Goal: Task Accomplishment & Management: Complete application form

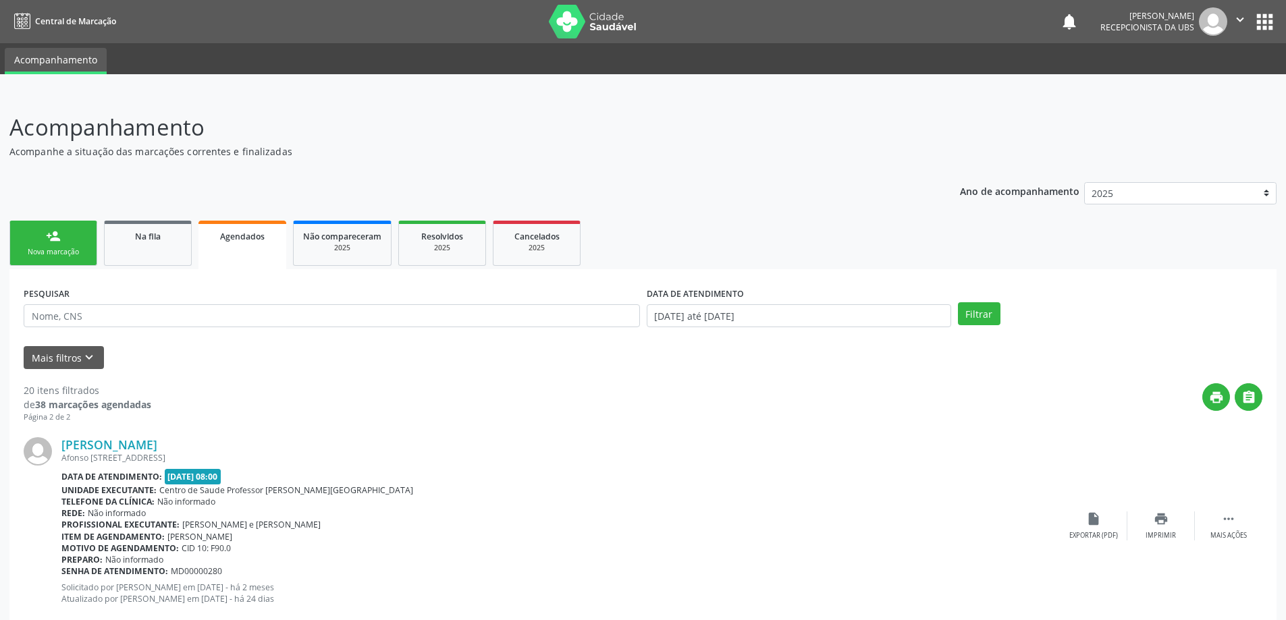
scroll to position [86, 0]
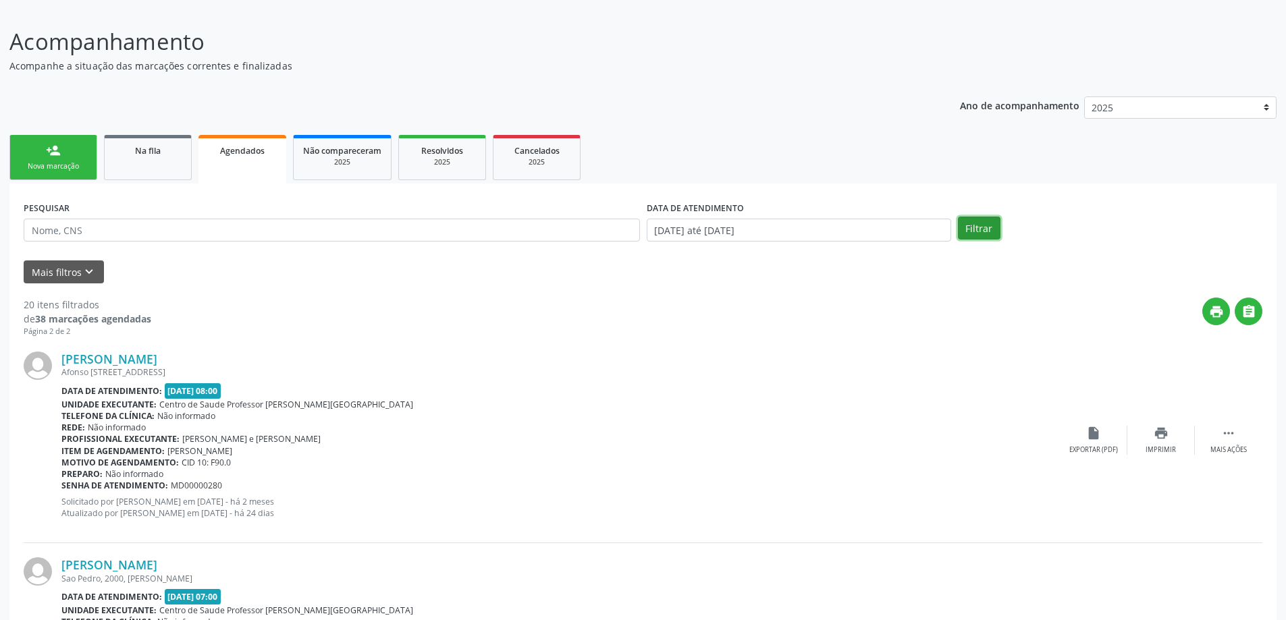
click at [976, 224] on button "Filtrar" at bounding box center [979, 228] width 43 height 23
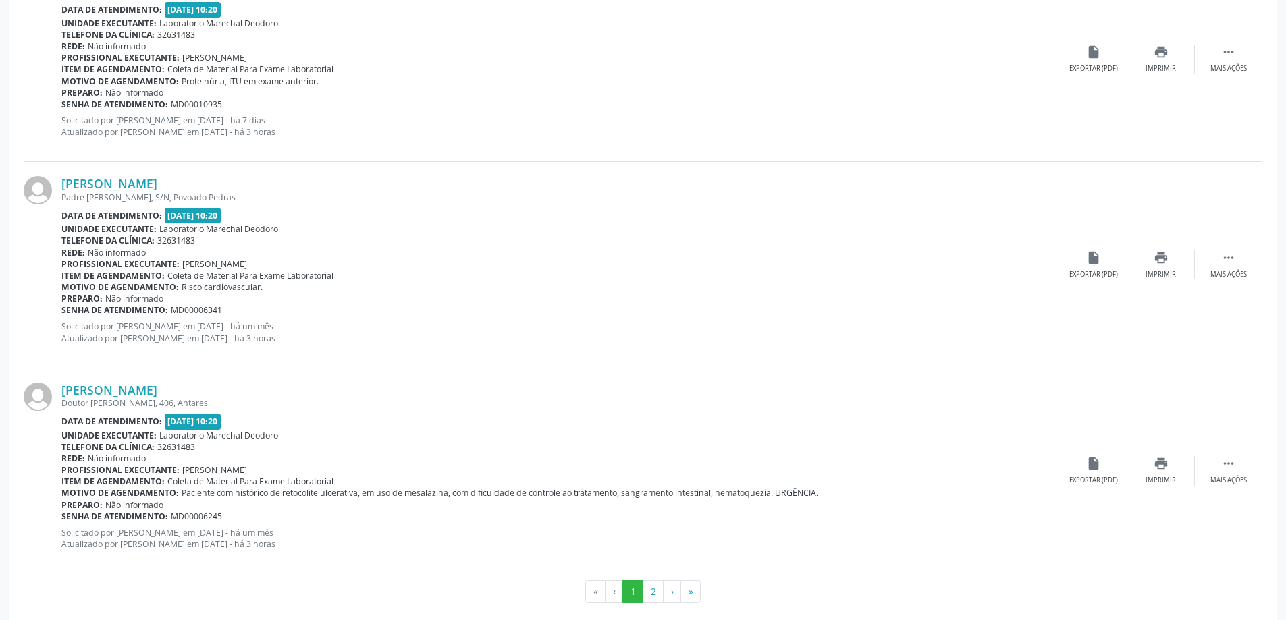
scroll to position [2957, 0]
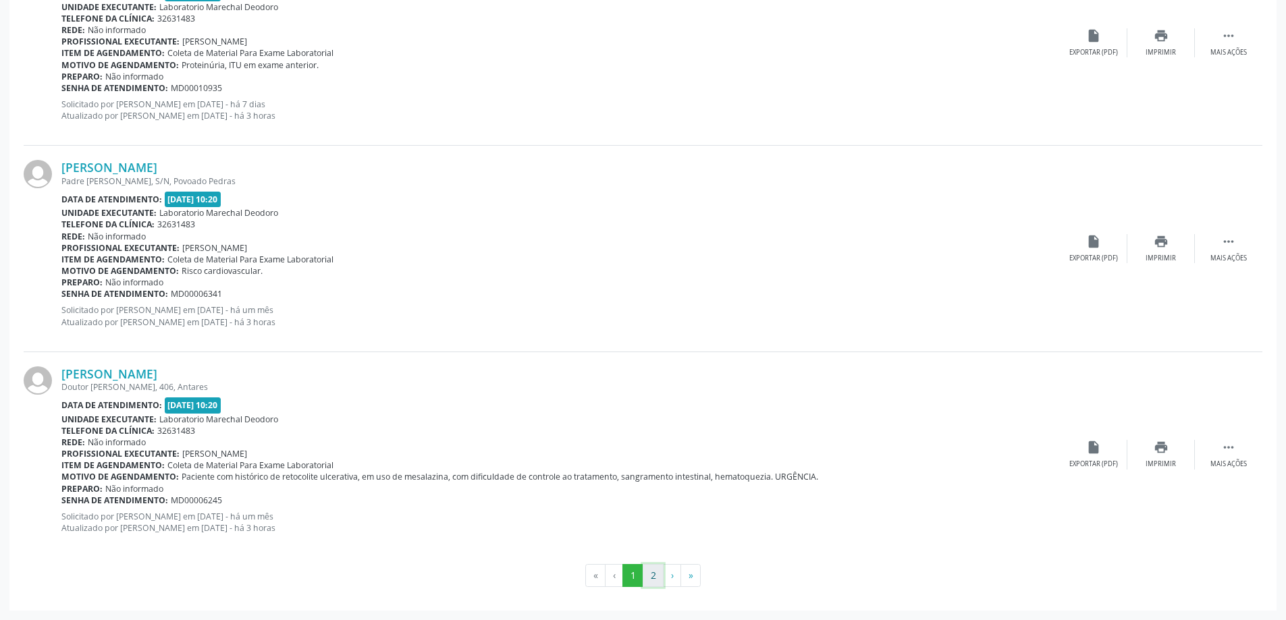
click at [653, 578] on button "2" at bounding box center [653, 575] width 21 height 23
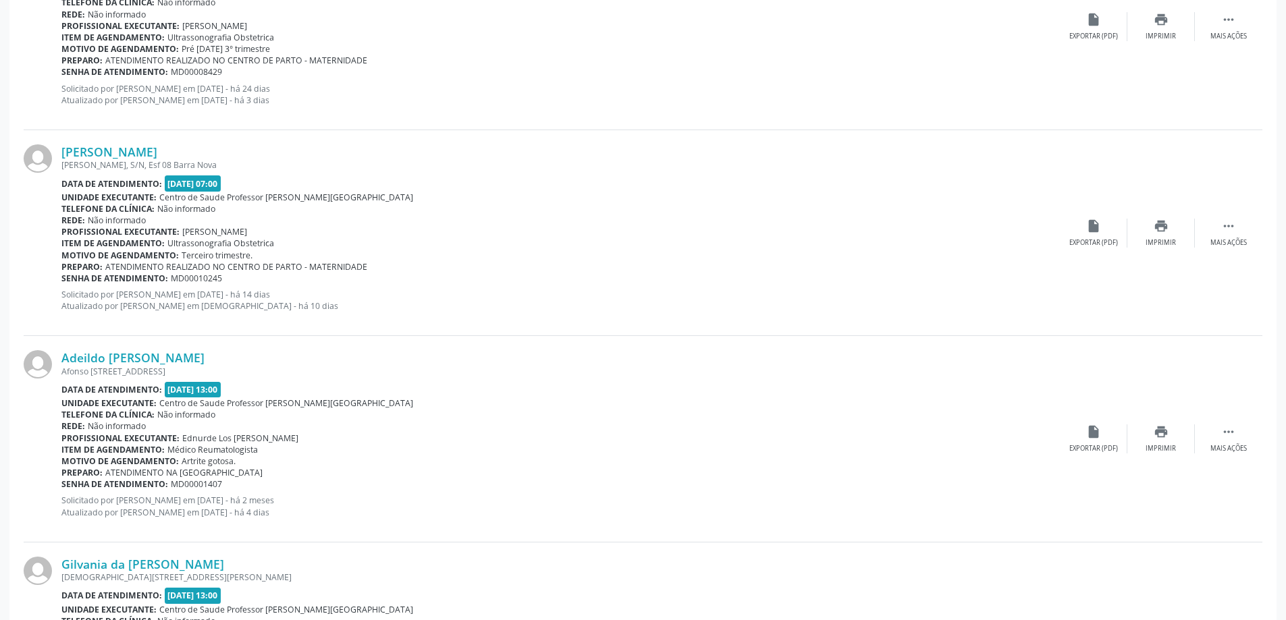
scroll to position [896, 0]
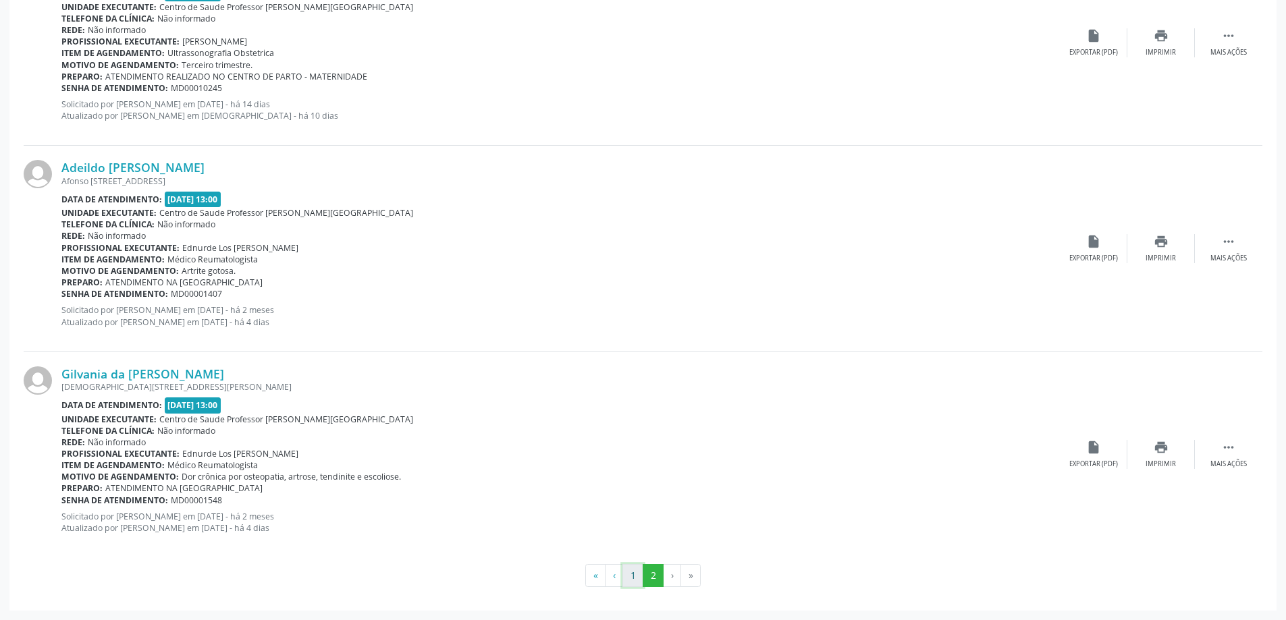
click at [631, 582] on button "1" at bounding box center [632, 575] width 21 height 23
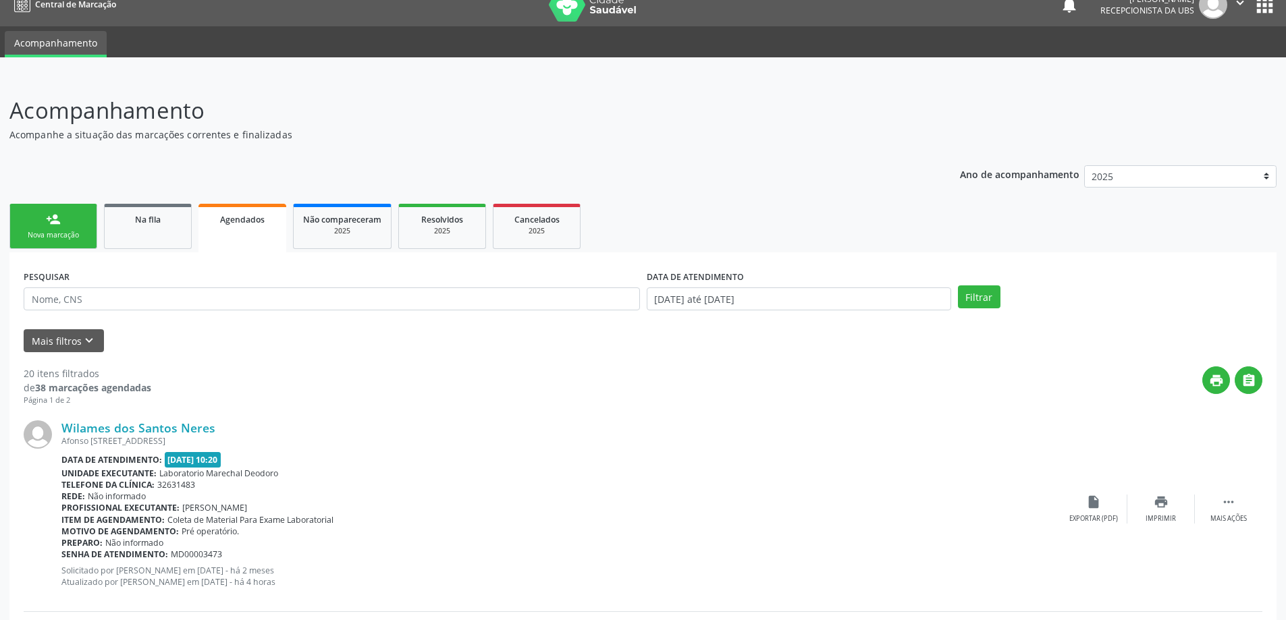
scroll to position [0, 0]
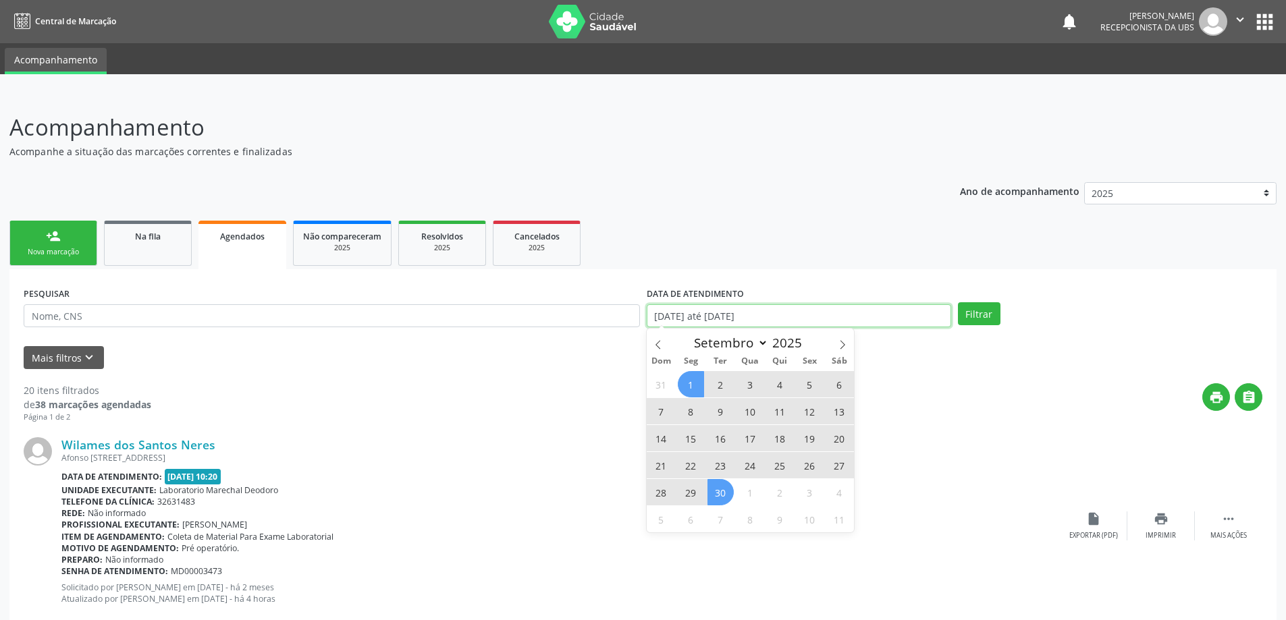
click at [821, 315] on input "[DATE] até [DATE]" at bounding box center [799, 315] width 304 height 23
click at [691, 385] on span "1" at bounding box center [691, 384] width 26 height 26
type input "[DATE]"
click at [717, 491] on span "30" at bounding box center [720, 492] width 26 height 26
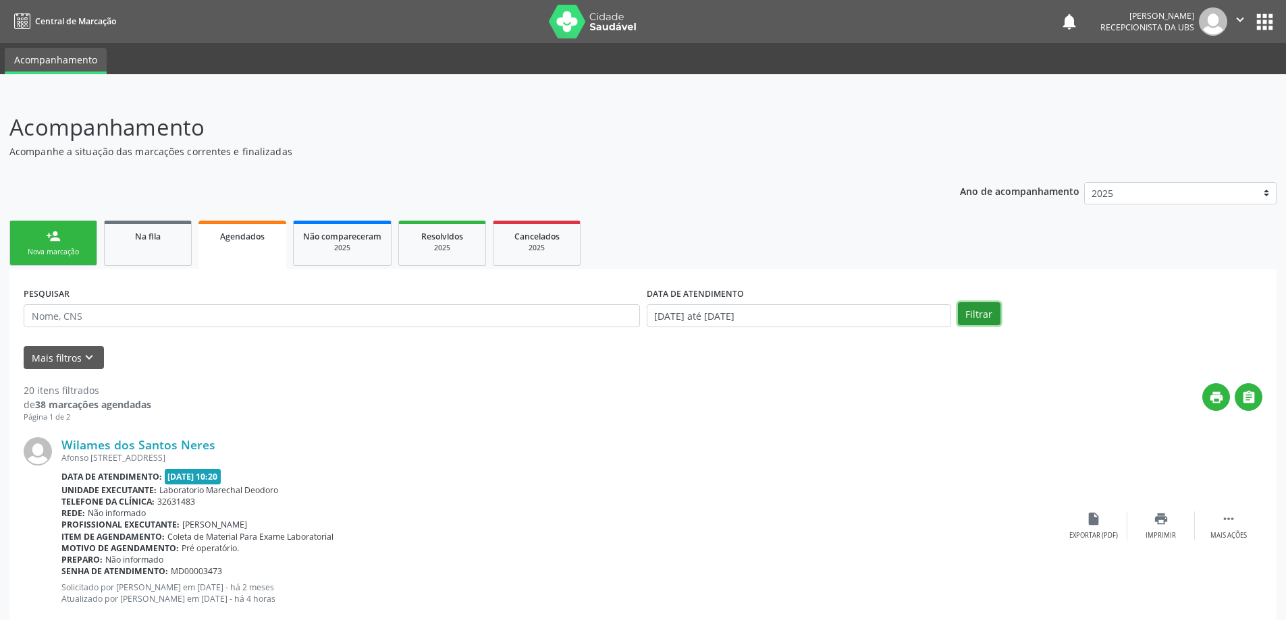
click at [975, 306] on button "Filtrar" at bounding box center [979, 313] width 43 height 23
click at [812, 317] on input "[DATE] até [DATE]" at bounding box center [799, 315] width 304 height 23
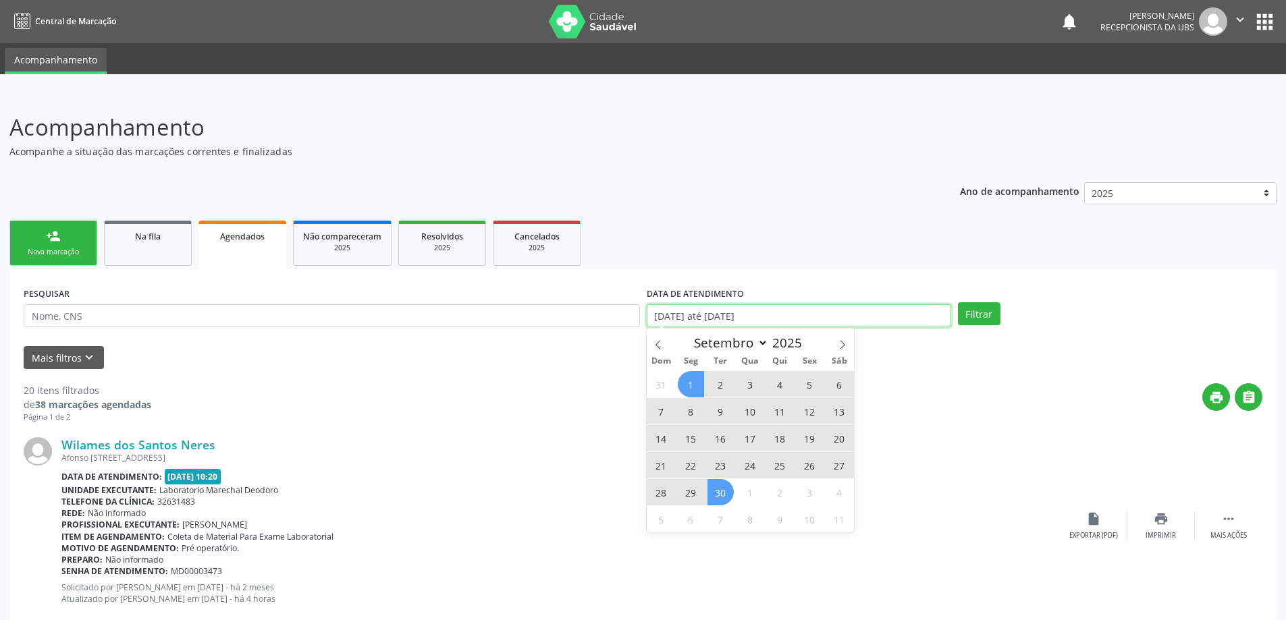
click at [800, 314] on input "[DATE] até [DATE]" at bounding box center [799, 315] width 304 height 23
click at [656, 344] on icon at bounding box center [657, 344] width 5 height 9
select select "7"
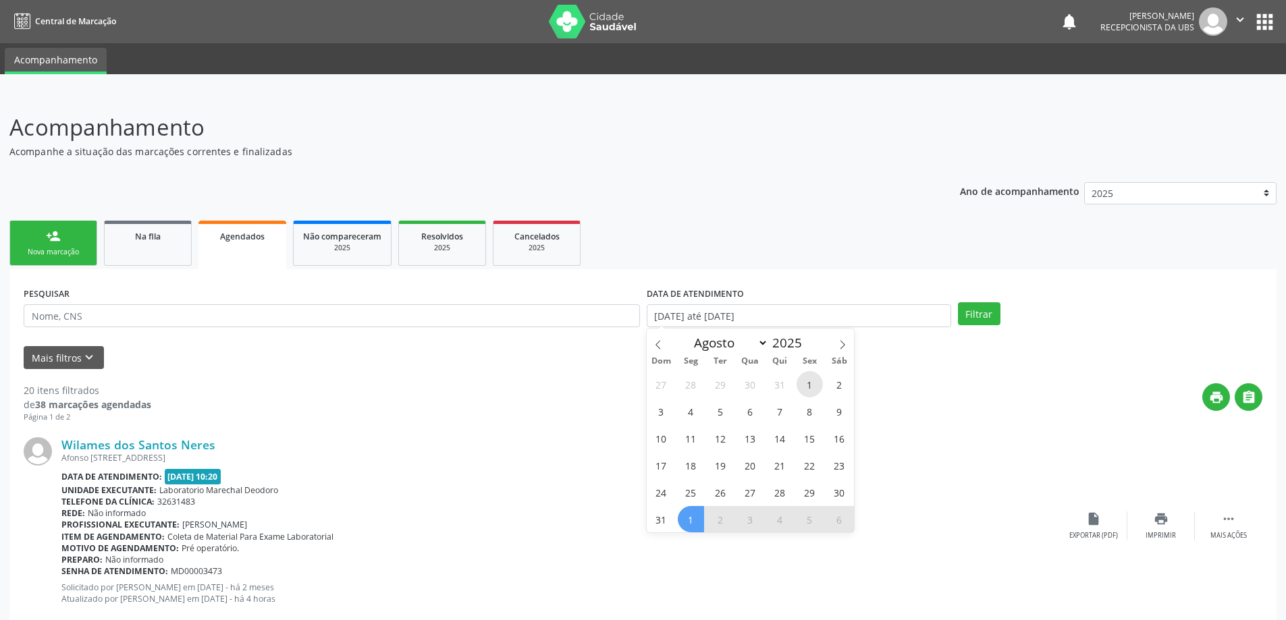
click at [807, 386] on span "1" at bounding box center [809, 384] width 26 height 26
type input "01/08/2025"
click at [873, 313] on input "01/08/2025" at bounding box center [799, 315] width 304 height 23
click at [844, 342] on icon at bounding box center [842, 344] width 9 height 9
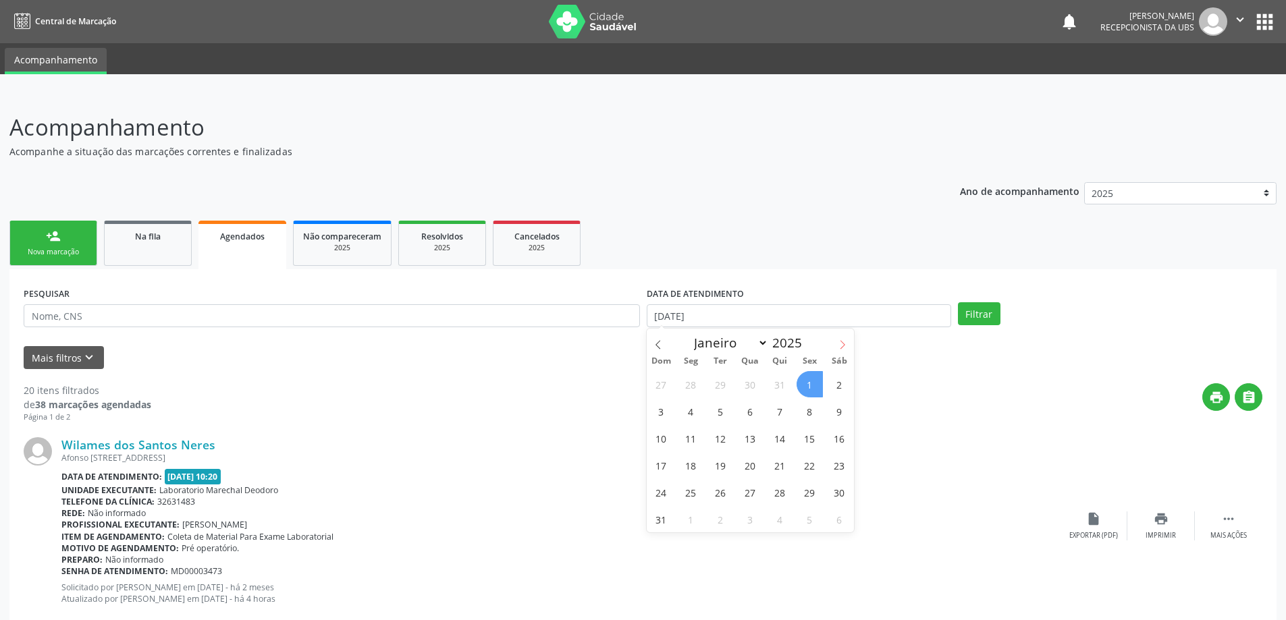
select select "8"
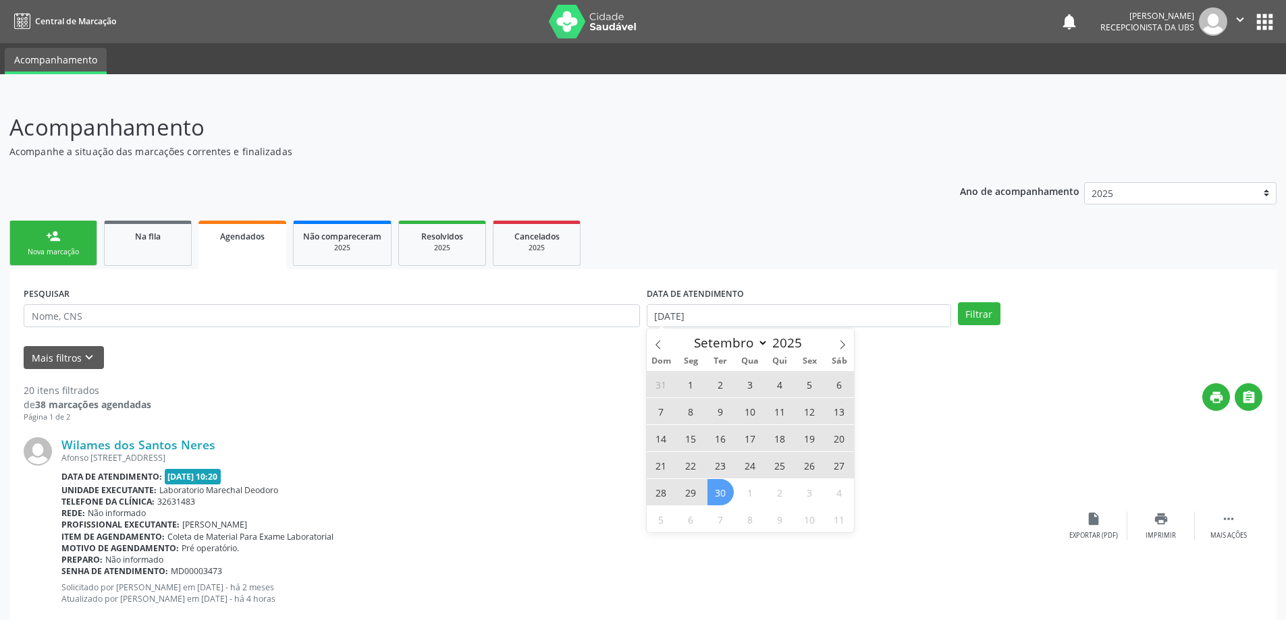
click at [719, 501] on span "30" at bounding box center [720, 492] width 26 height 26
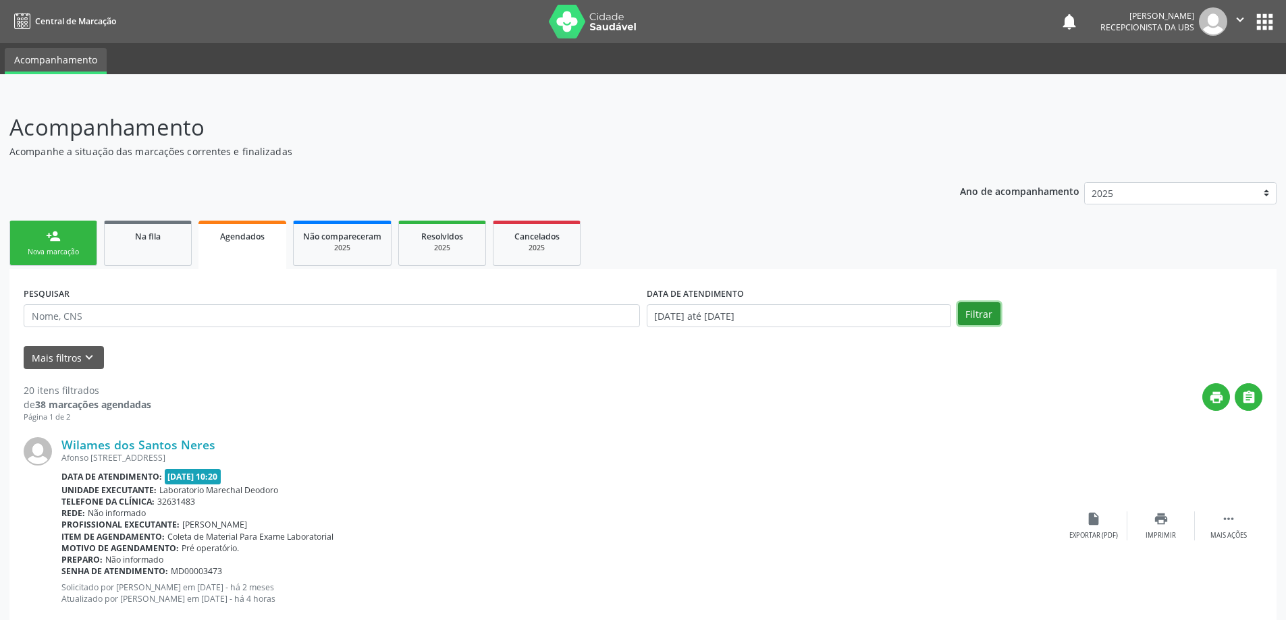
click at [979, 317] on button "Filtrar" at bounding box center [979, 313] width 43 height 23
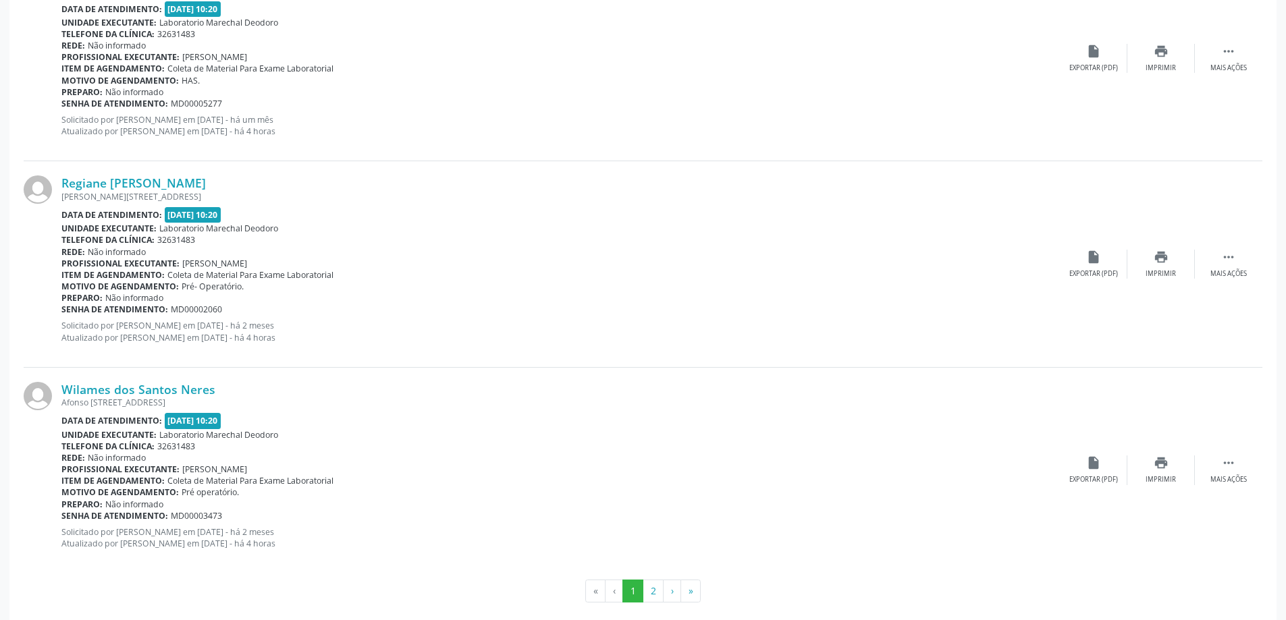
scroll to position [2957, 0]
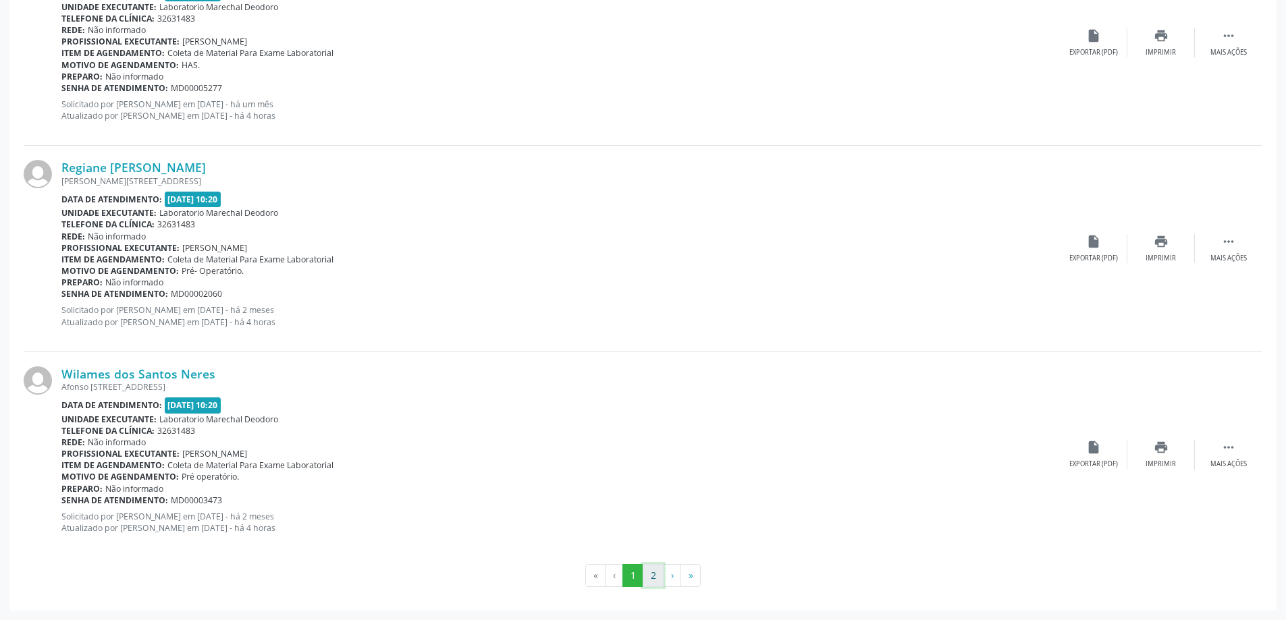
click at [659, 578] on button "2" at bounding box center [653, 575] width 21 height 23
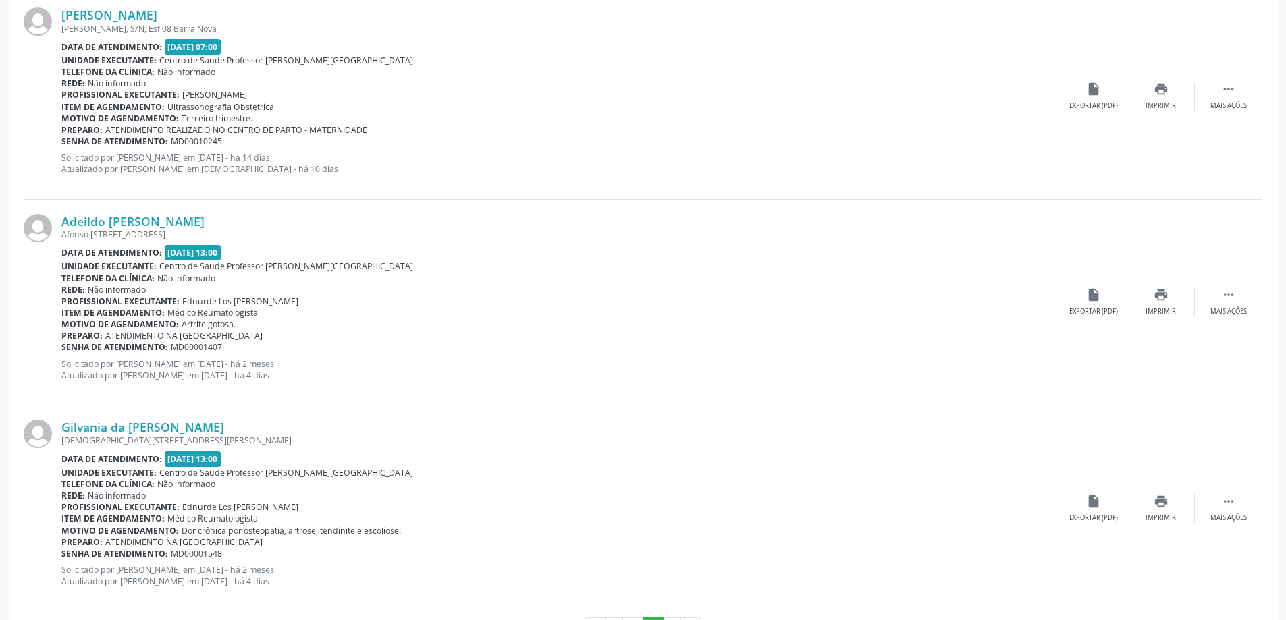
scroll to position [2545, 0]
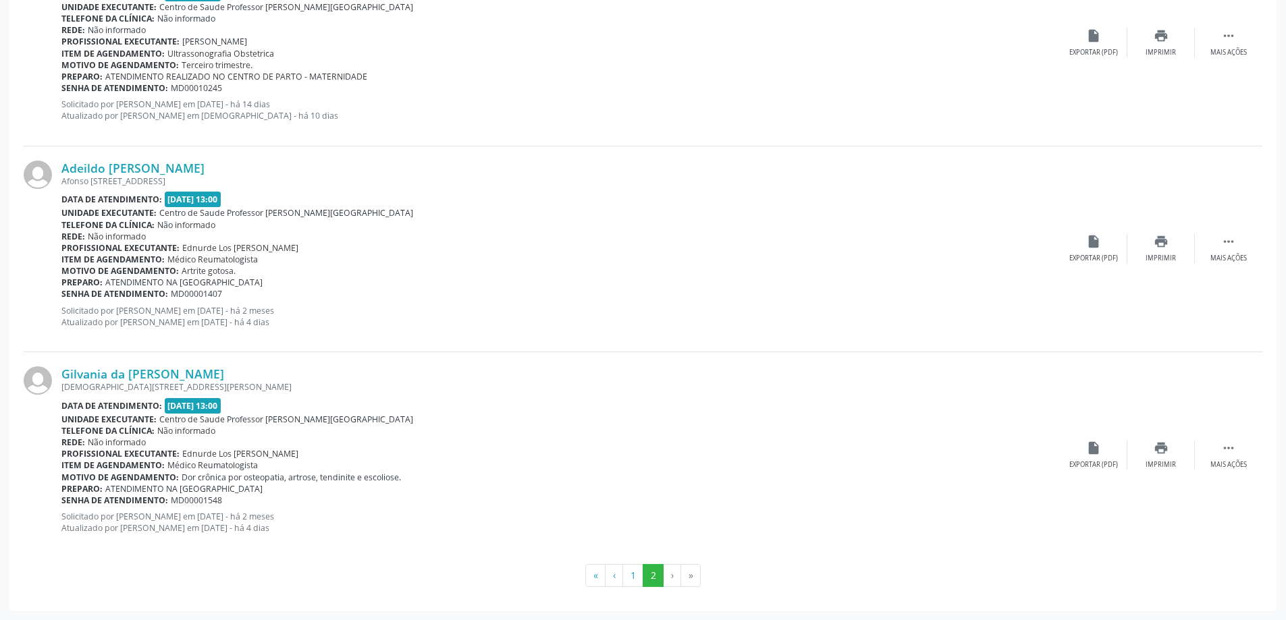
click at [670, 576] on li "›" at bounding box center [672, 575] width 18 height 23
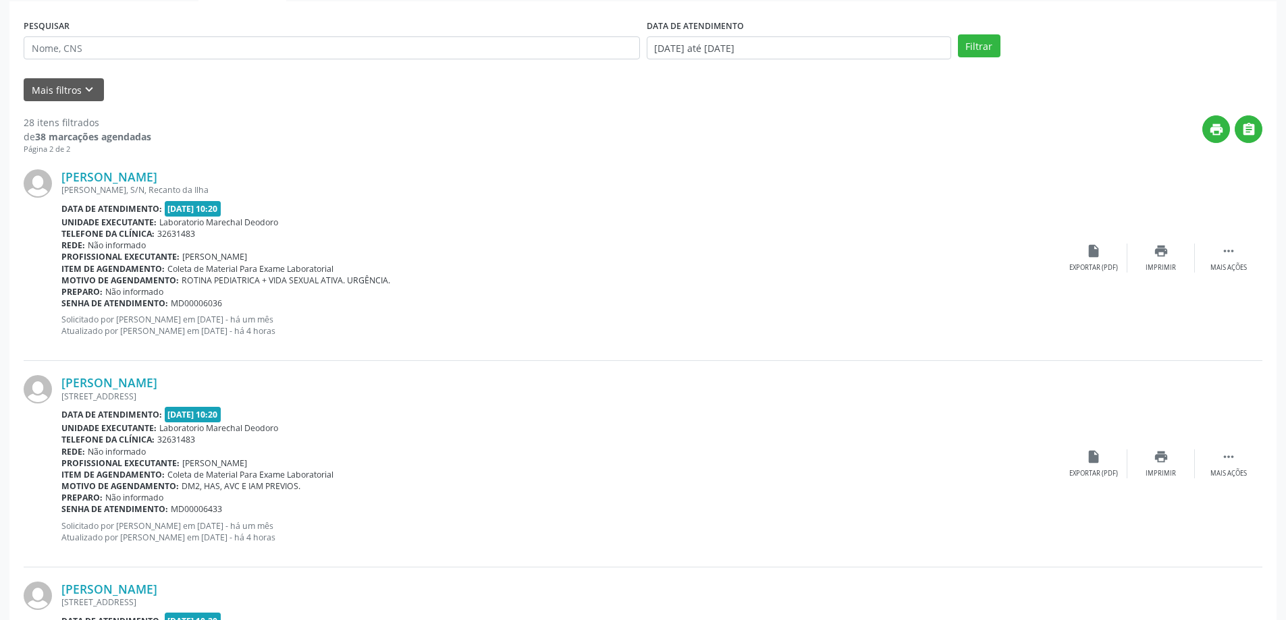
scroll to position [0, 0]
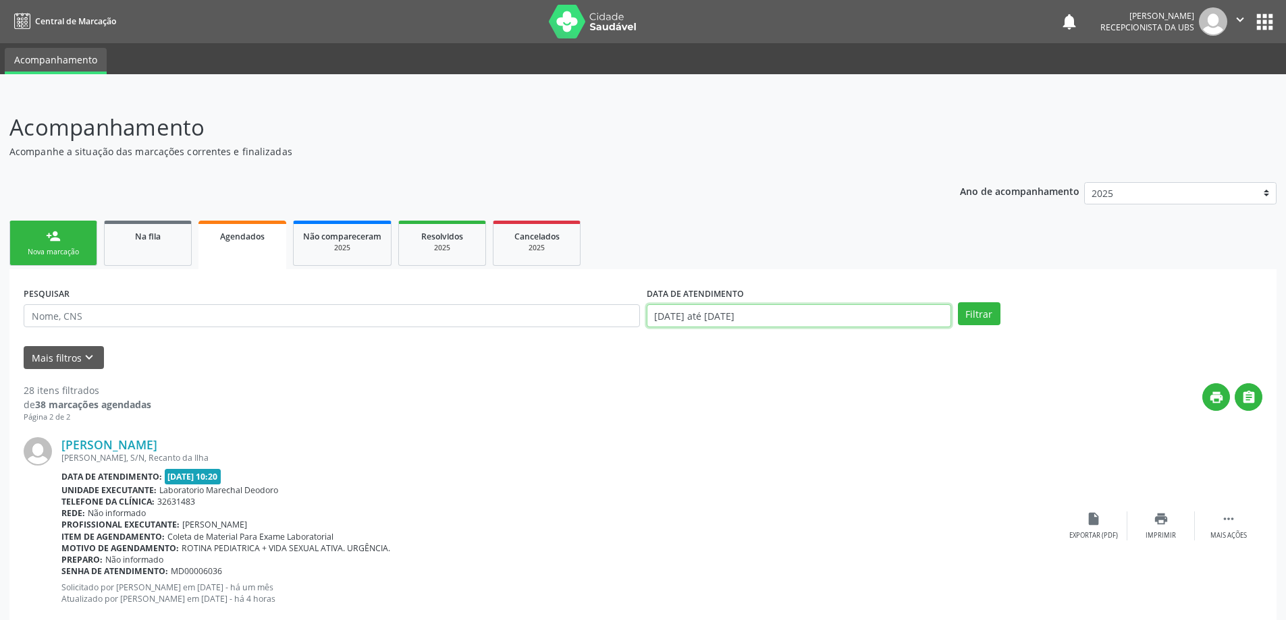
click at [835, 304] on input "01/08/2025 até 30/09/2025" at bounding box center [799, 315] width 304 height 23
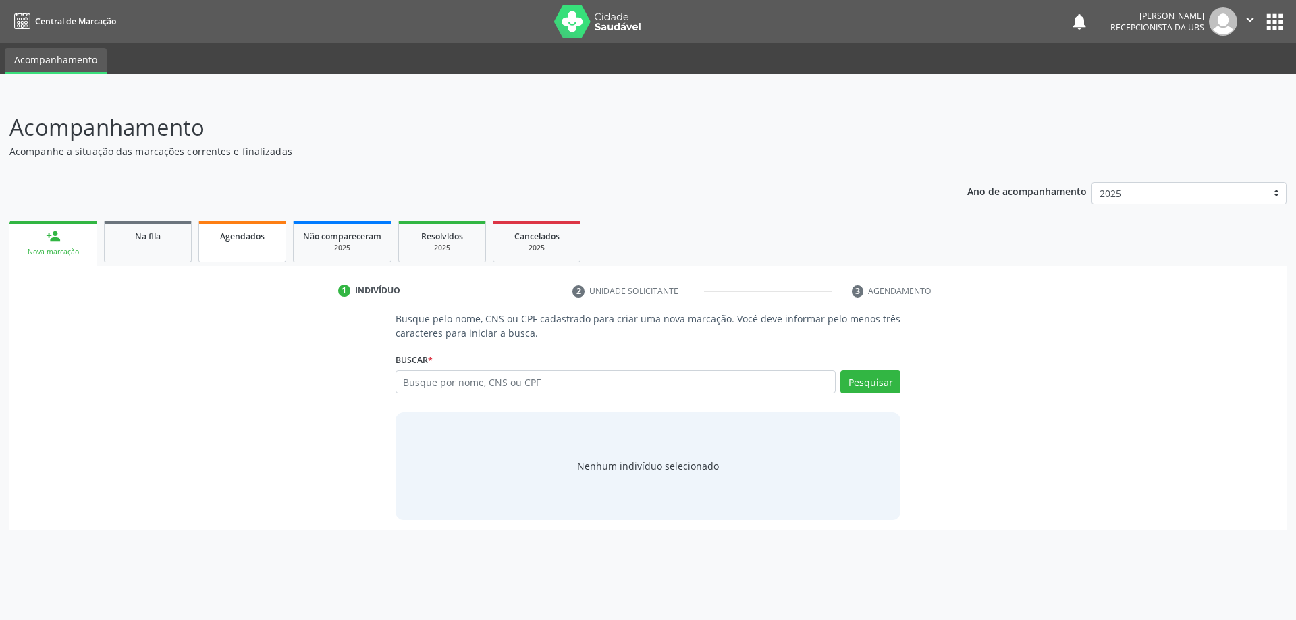
click at [220, 244] on link "Agendados" at bounding box center [242, 242] width 88 height 42
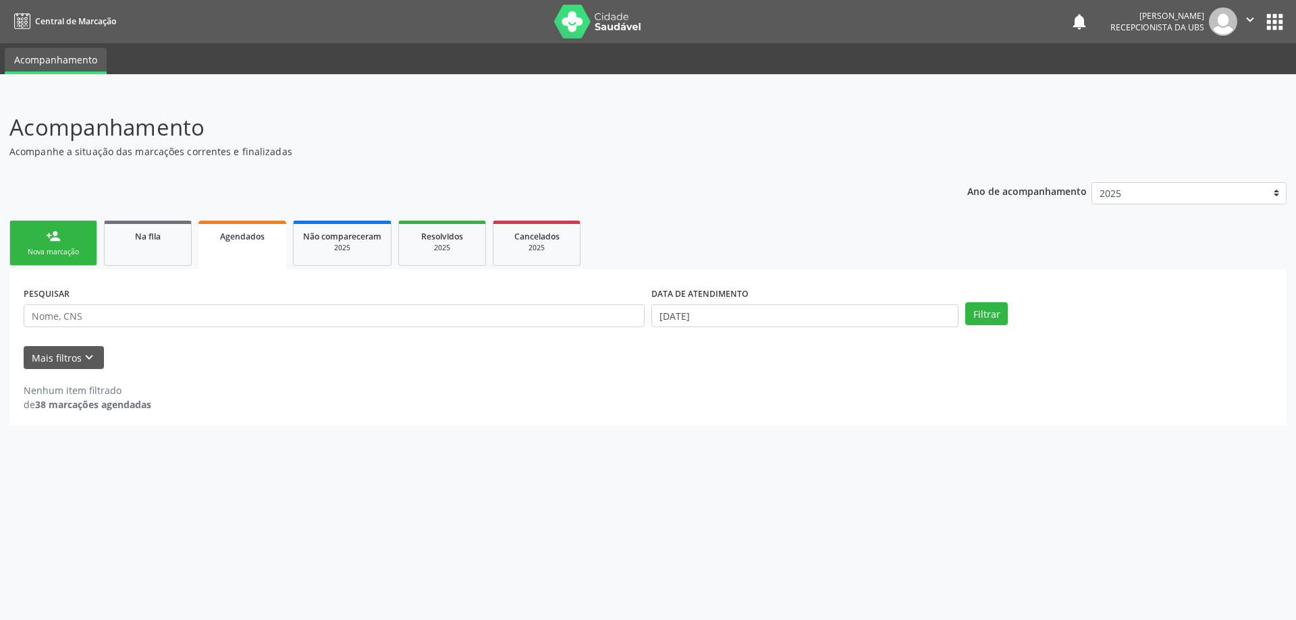
click at [51, 239] on div "person_add" at bounding box center [53, 236] width 15 height 15
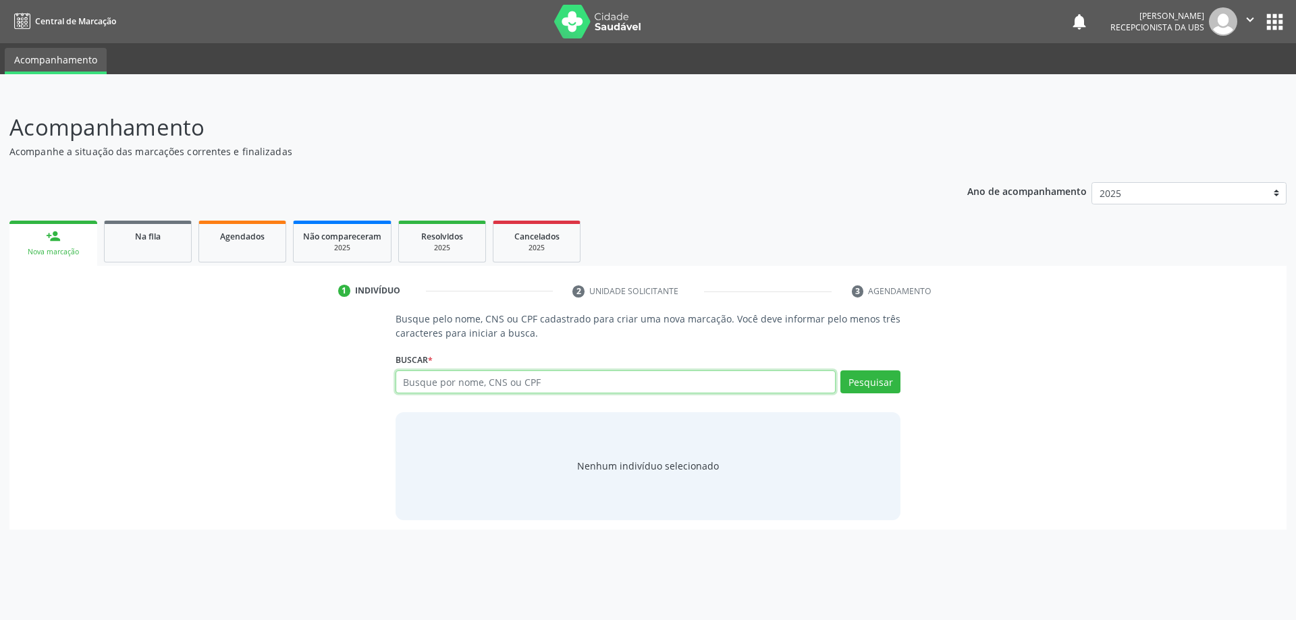
click at [472, 383] on input "text" at bounding box center [616, 382] width 441 height 23
click at [468, 383] on input "text" at bounding box center [616, 382] width 441 height 23
type input "06807070420"
click at [877, 386] on button "Pesquisar" at bounding box center [870, 382] width 60 height 23
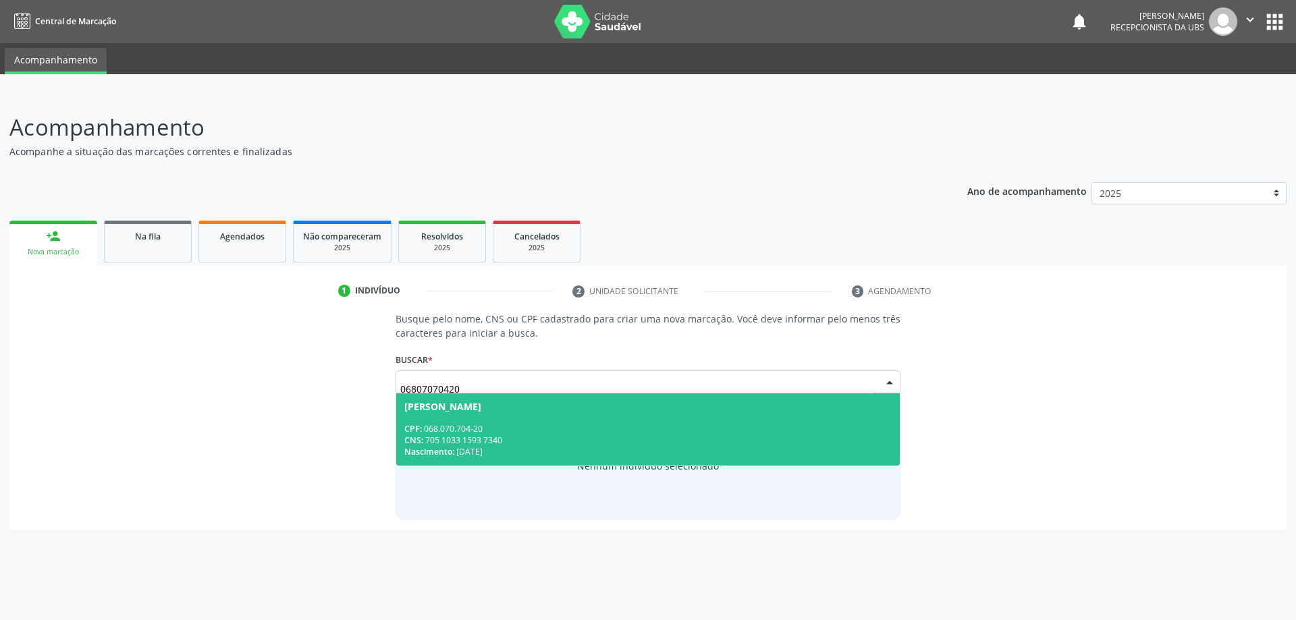
click at [701, 414] on span "[PERSON_NAME] CPF: 068.070.704-20 CNS: 705 1033 1593 7340 Nascimento: [DATE]" at bounding box center [648, 429] width 504 height 72
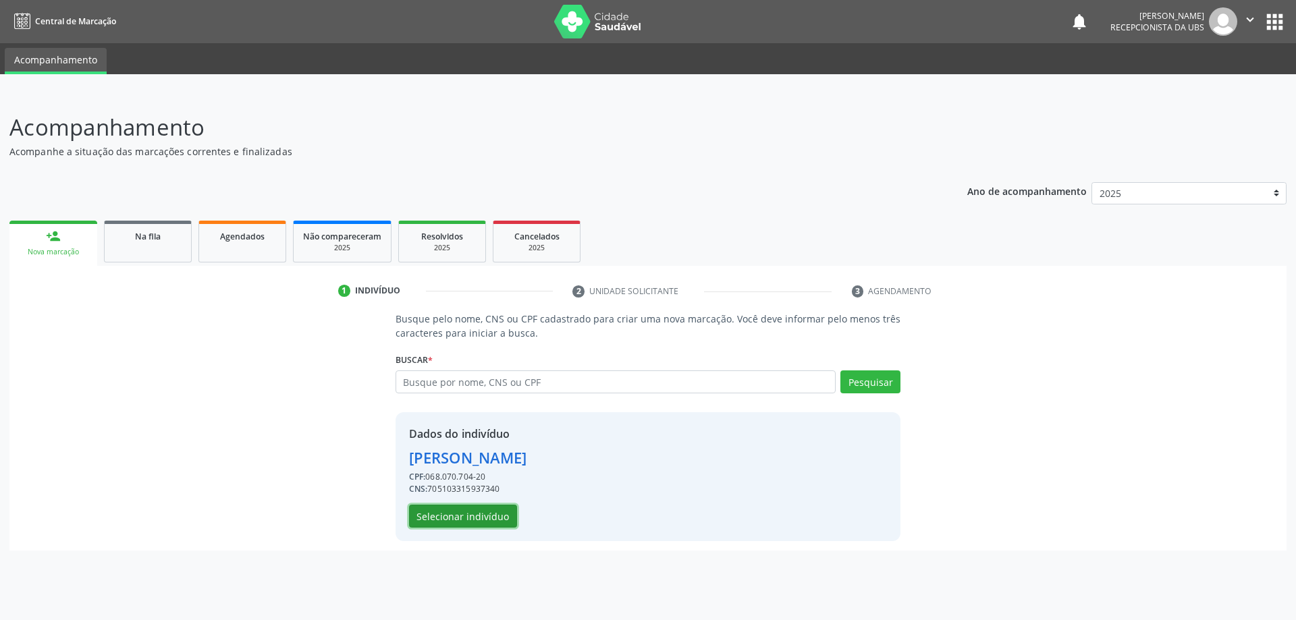
click at [509, 508] on button "Selecionar indivíduo" at bounding box center [463, 516] width 108 height 23
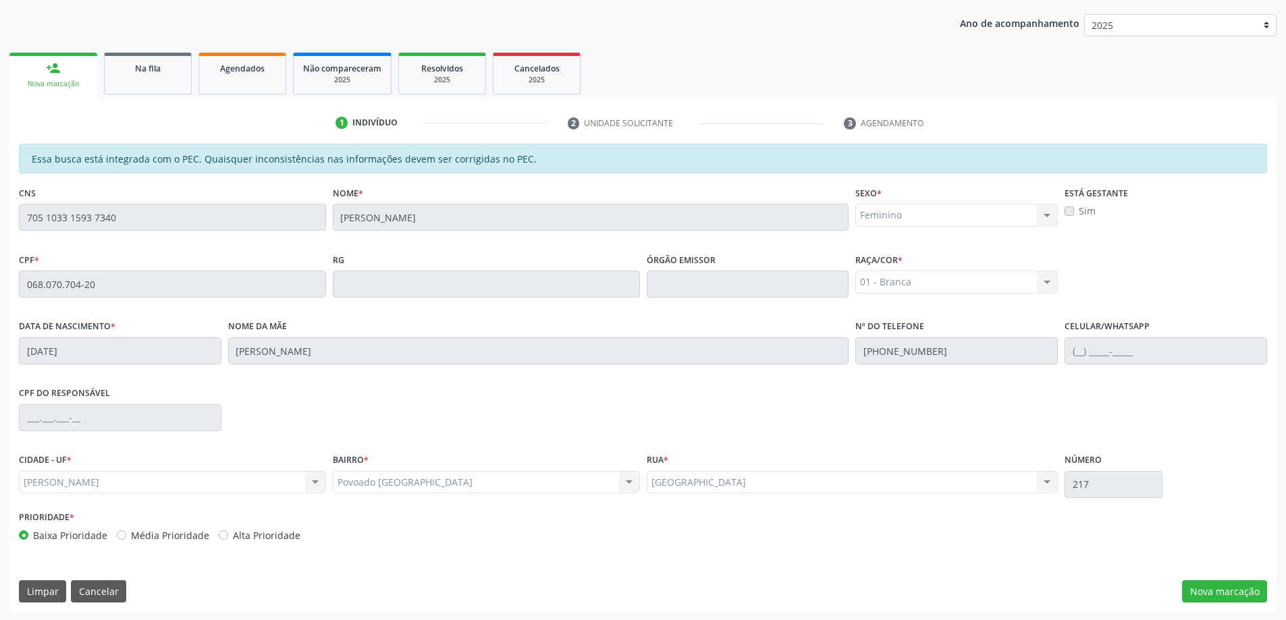
scroll to position [169, 0]
click at [1223, 592] on button "Nova marcação" at bounding box center [1224, 590] width 85 height 23
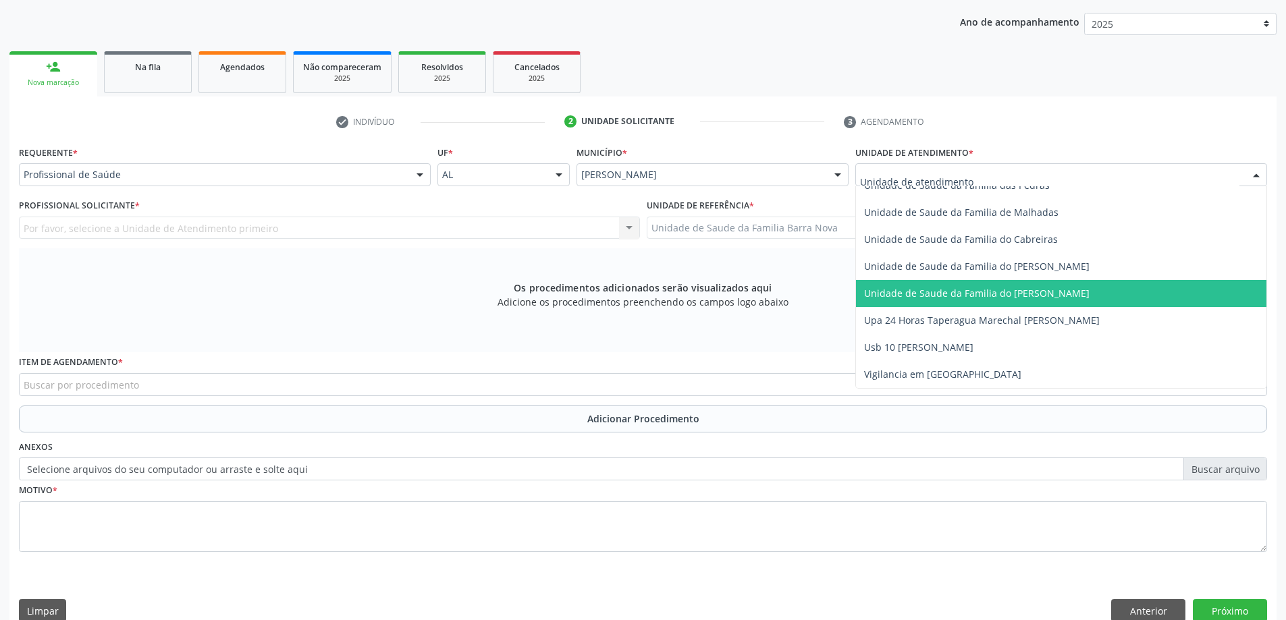
scroll to position [190, 0]
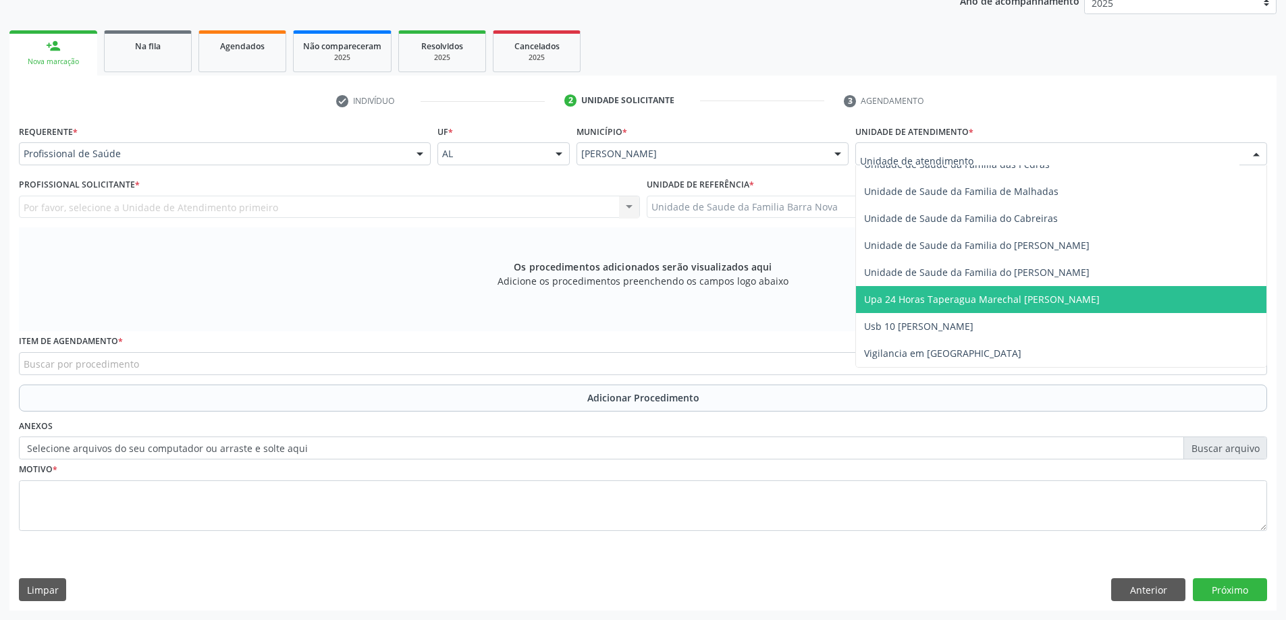
click at [936, 298] on span "Upa 24 Horas Taperagua Marechal [PERSON_NAME]" at bounding box center [982, 299] width 236 height 13
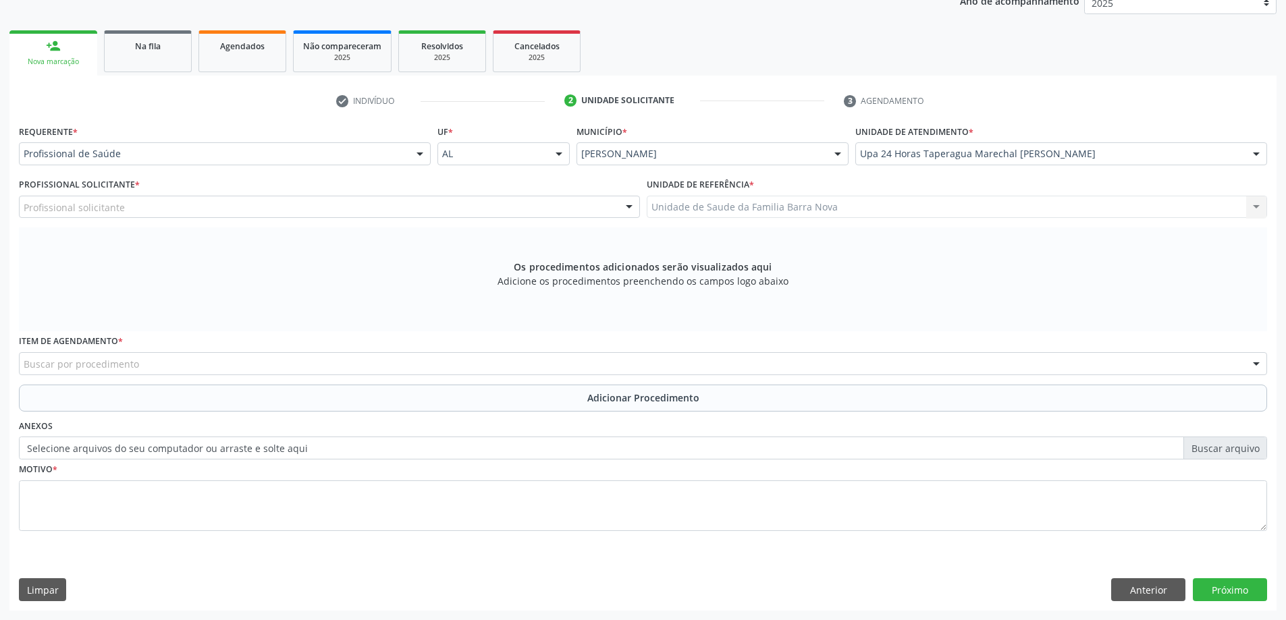
click at [524, 207] on div "Profissional solicitante Assistente Administrativo - [PERSON_NAME] Assistente A…" at bounding box center [329, 207] width 621 height 23
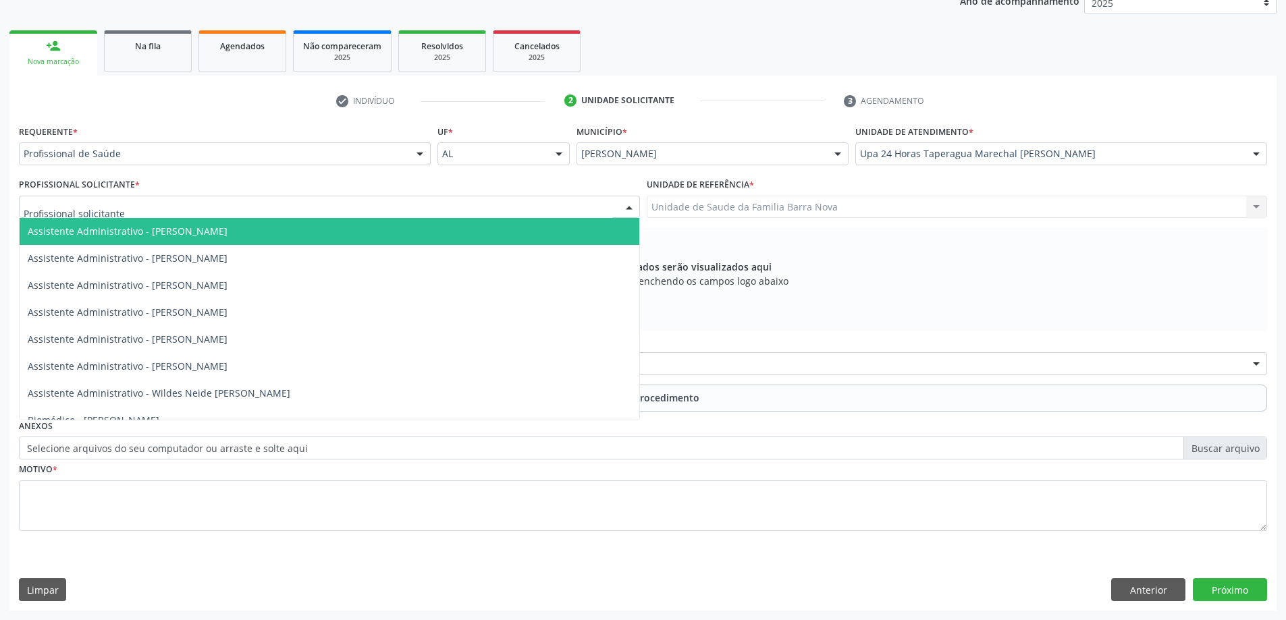
click at [391, 207] on div at bounding box center [329, 207] width 621 height 23
type input "sar"
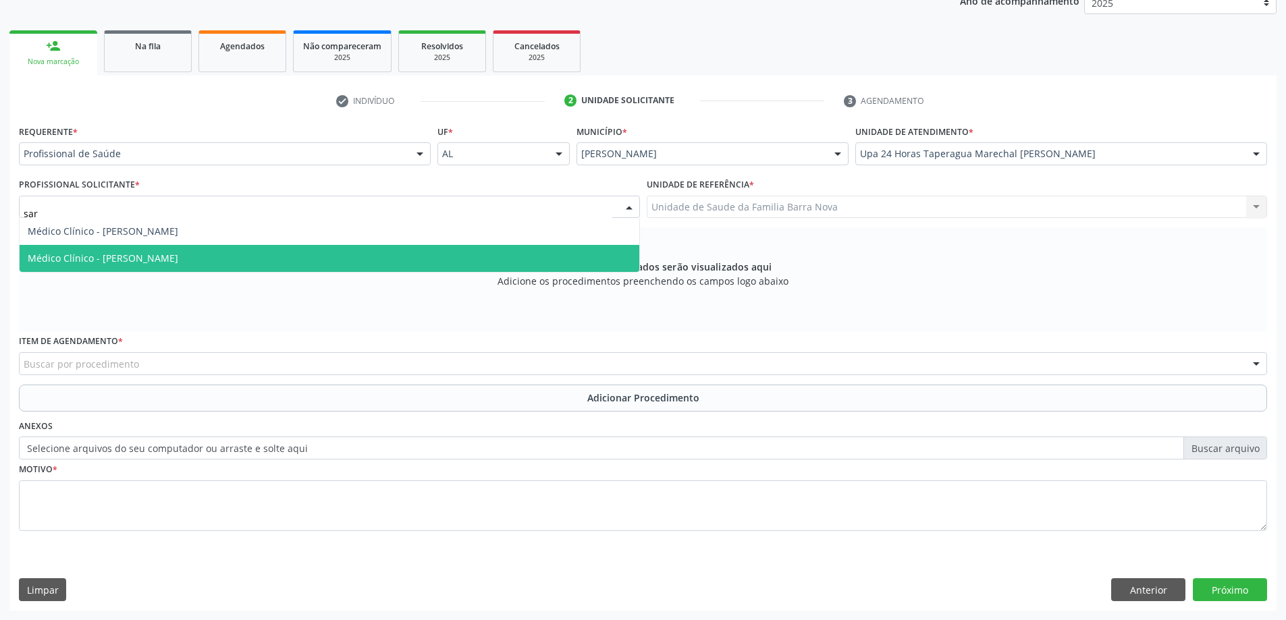
click at [291, 269] on span "Médico Clínico - [PERSON_NAME]" at bounding box center [330, 258] width 620 height 27
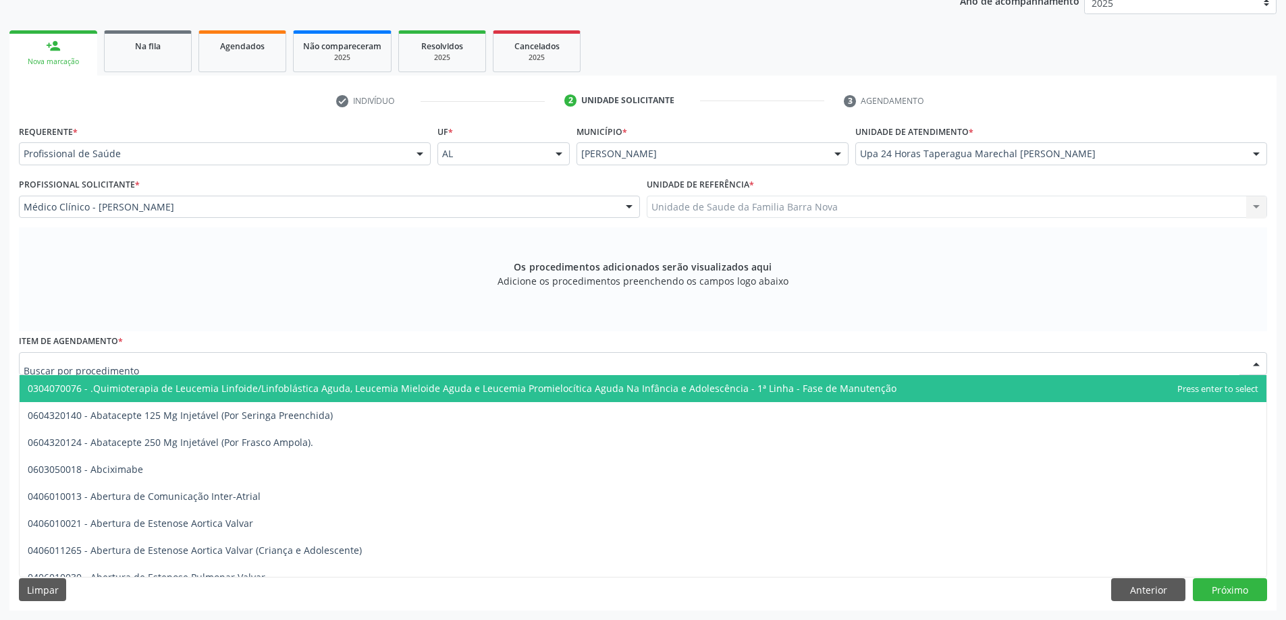
click at [431, 361] on div at bounding box center [643, 363] width 1248 height 23
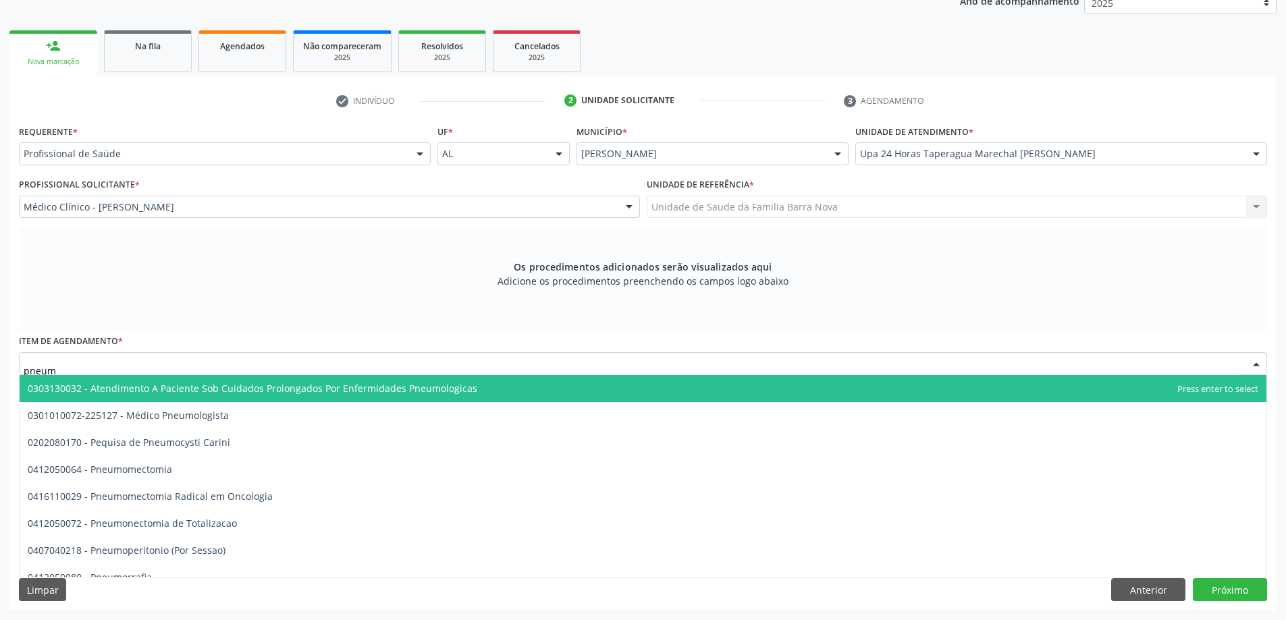
type input "pneumo"
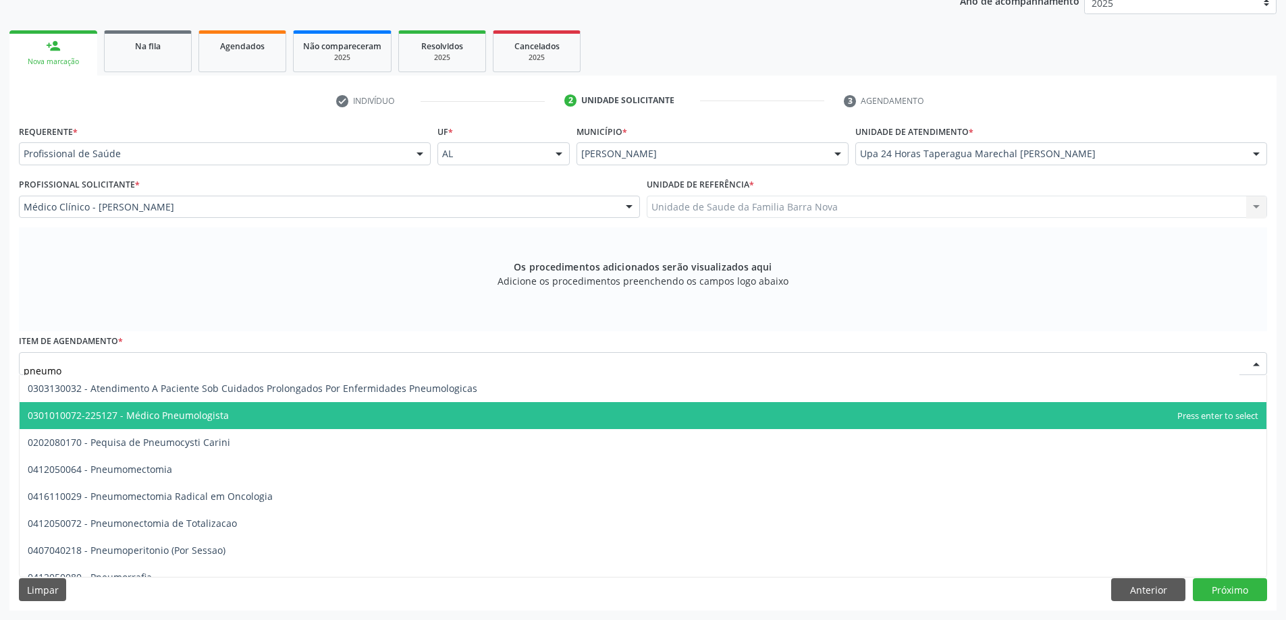
click at [301, 425] on span "0301010072-225127 - Médico Pneumologista" at bounding box center [643, 415] width 1247 height 27
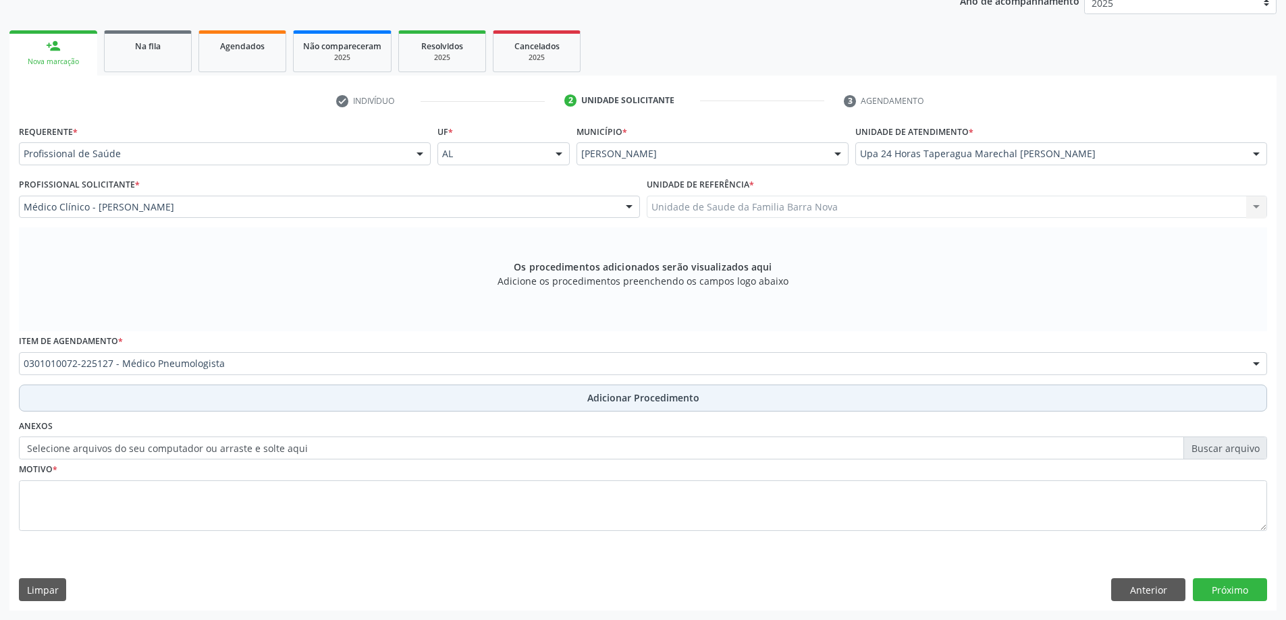
click at [607, 395] on span "Adicionar Procedimento" at bounding box center [643, 398] width 112 height 14
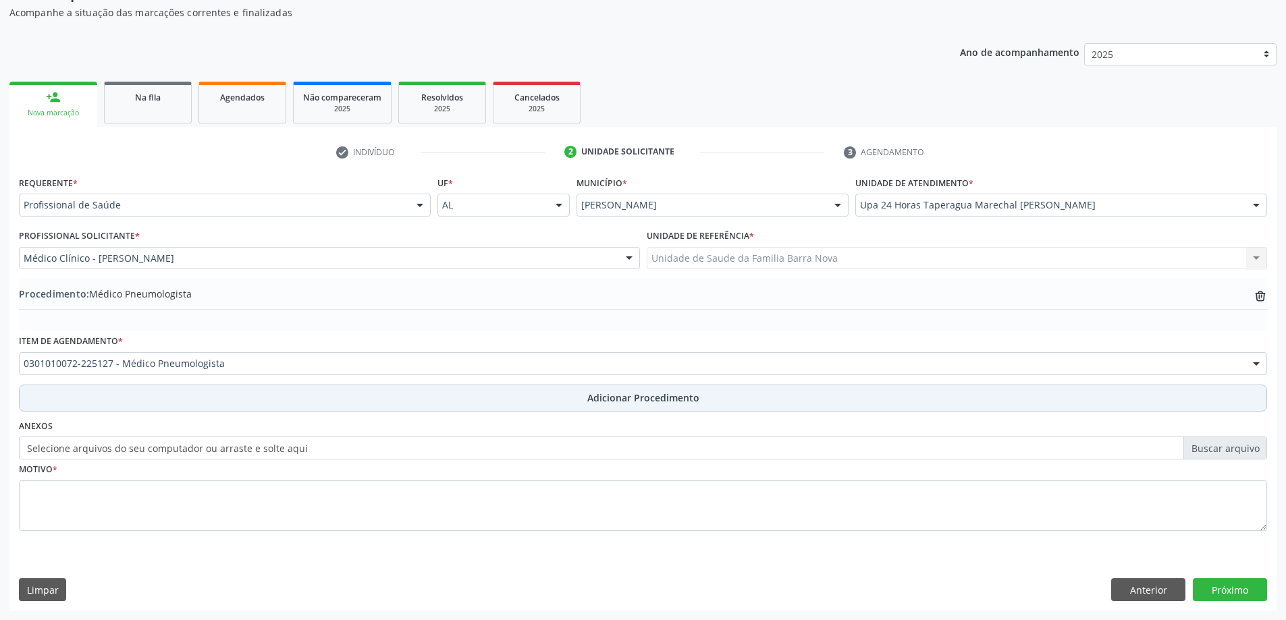
scroll to position [139, 0]
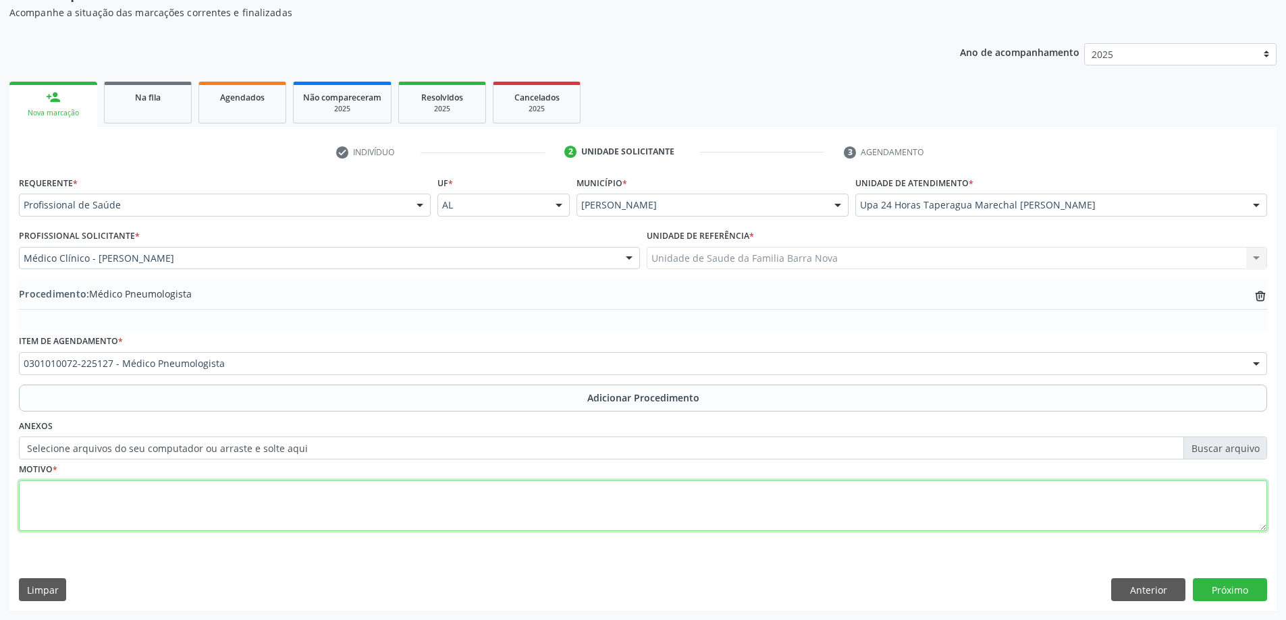
click at [175, 499] on textarea at bounding box center [643, 506] width 1248 height 51
click at [332, 495] on textarea "Paciente com quadro asmatico de longa data, sem acompanhamentoprevio" at bounding box center [643, 506] width 1248 height 51
click at [366, 495] on textarea "Paciente com quadro asmatico de longa data, sem acompanhamento previo" at bounding box center [643, 506] width 1248 height 51
type textarea "Paciente com quadro asmatico de longa data, sem acompanhamento previo, necessit…"
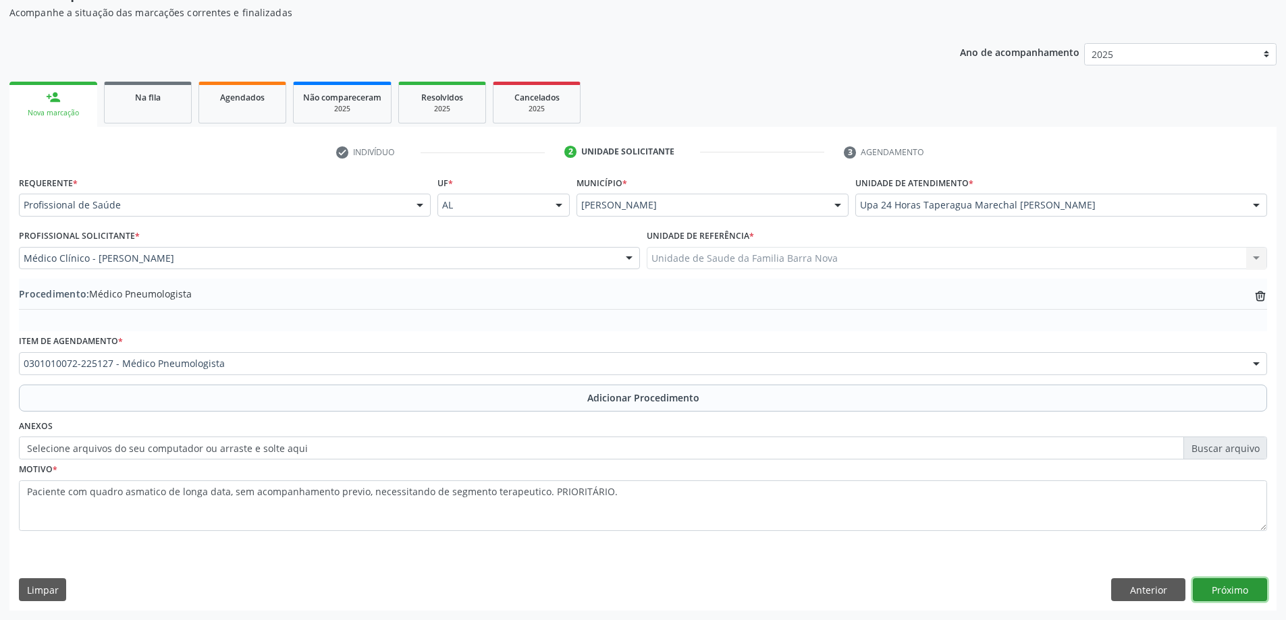
click at [1236, 591] on button "Próximo" at bounding box center [1230, 589] width 74 height 23
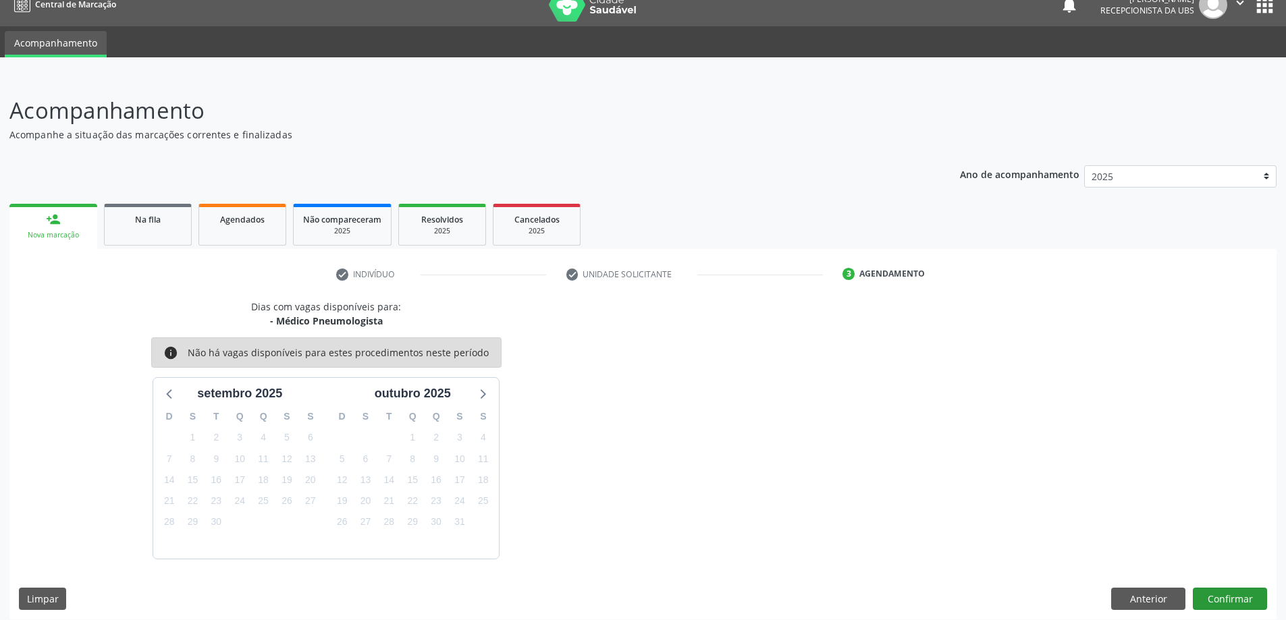
scroll to position [26, 0]
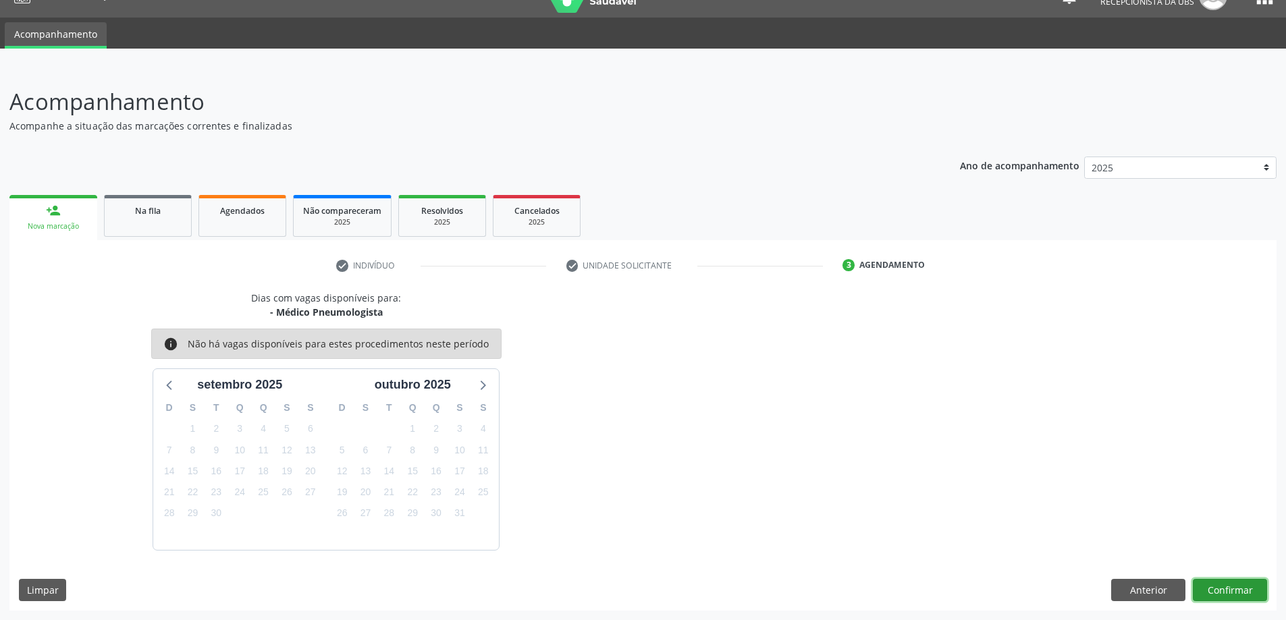
click at [1245, 591] on button "Confirmar" at bounding box center [1230, 590] width 74 height 23
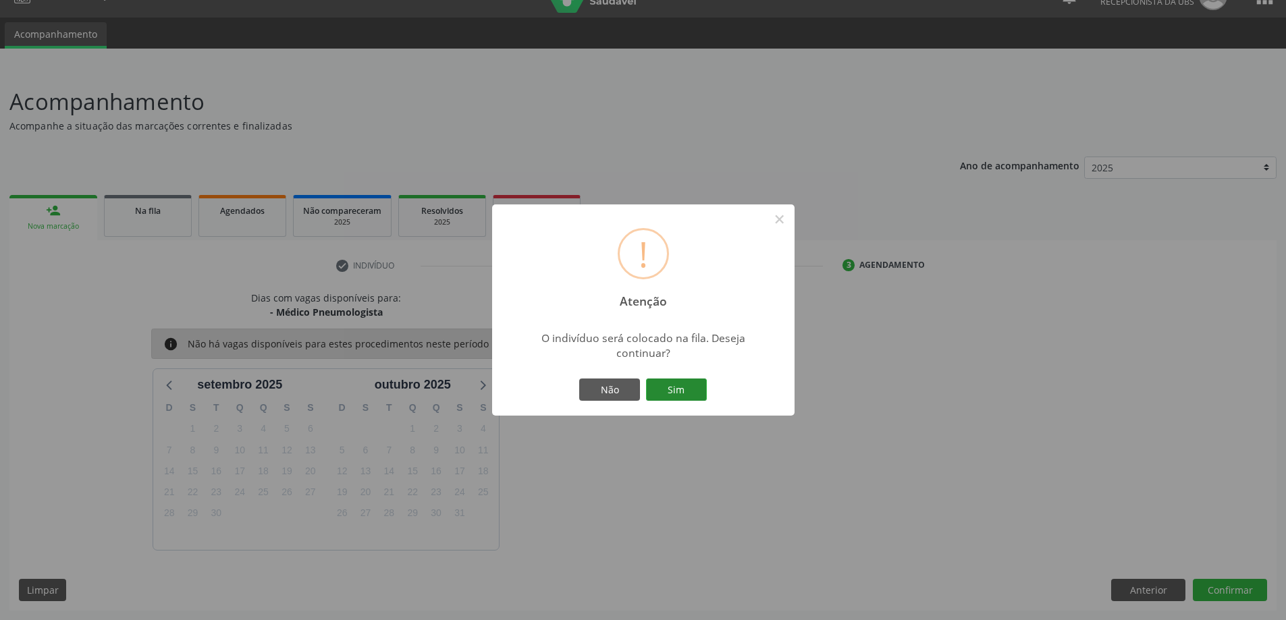
click at [682, 389] on button "Sim" at bounding box center [676, 390] width 61 height 23
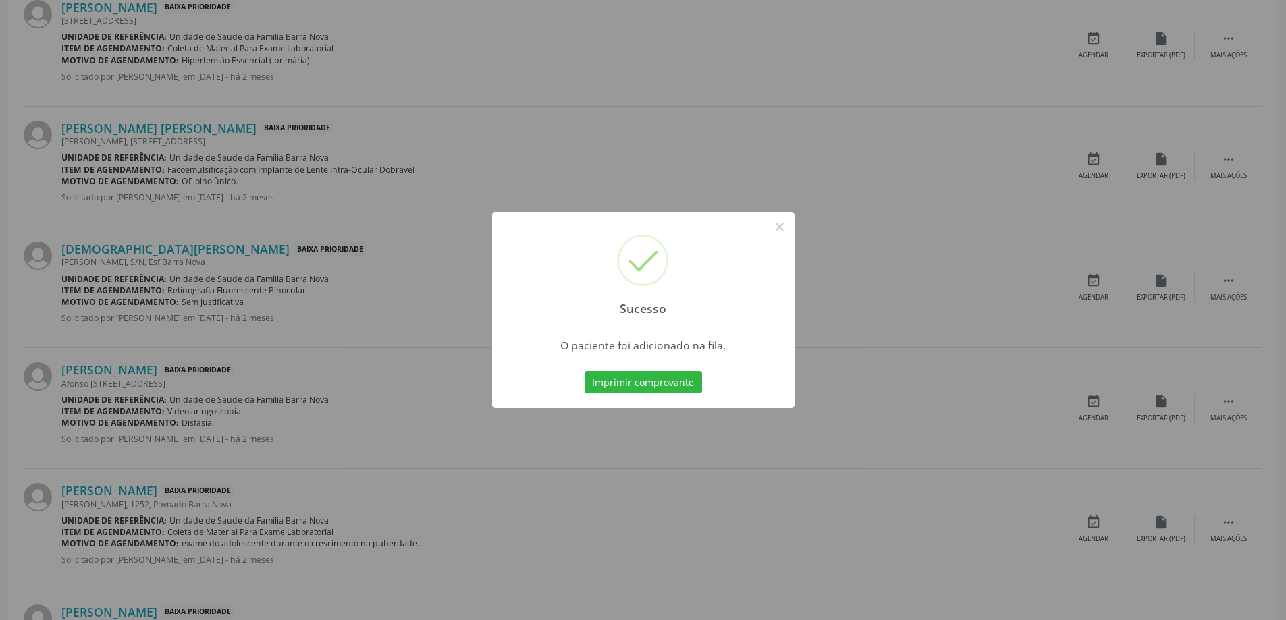
scroll to position [675, 0]
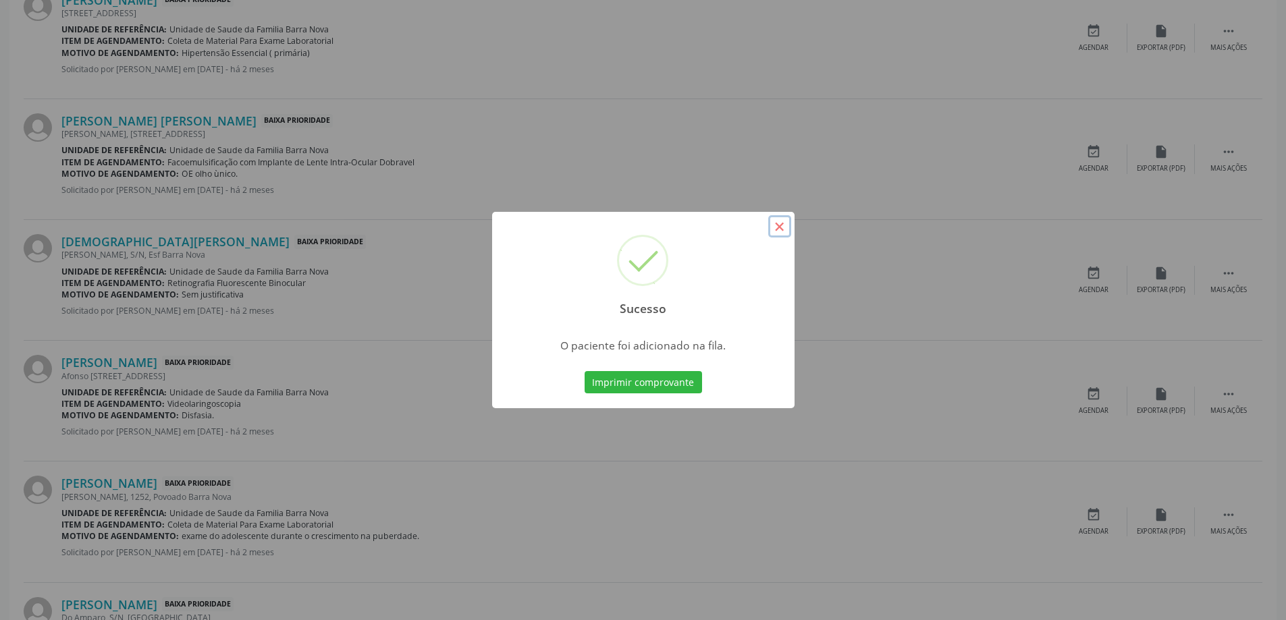
click at [782, 223] on button "×" at bounding box center [779, 226] width 23 height 23
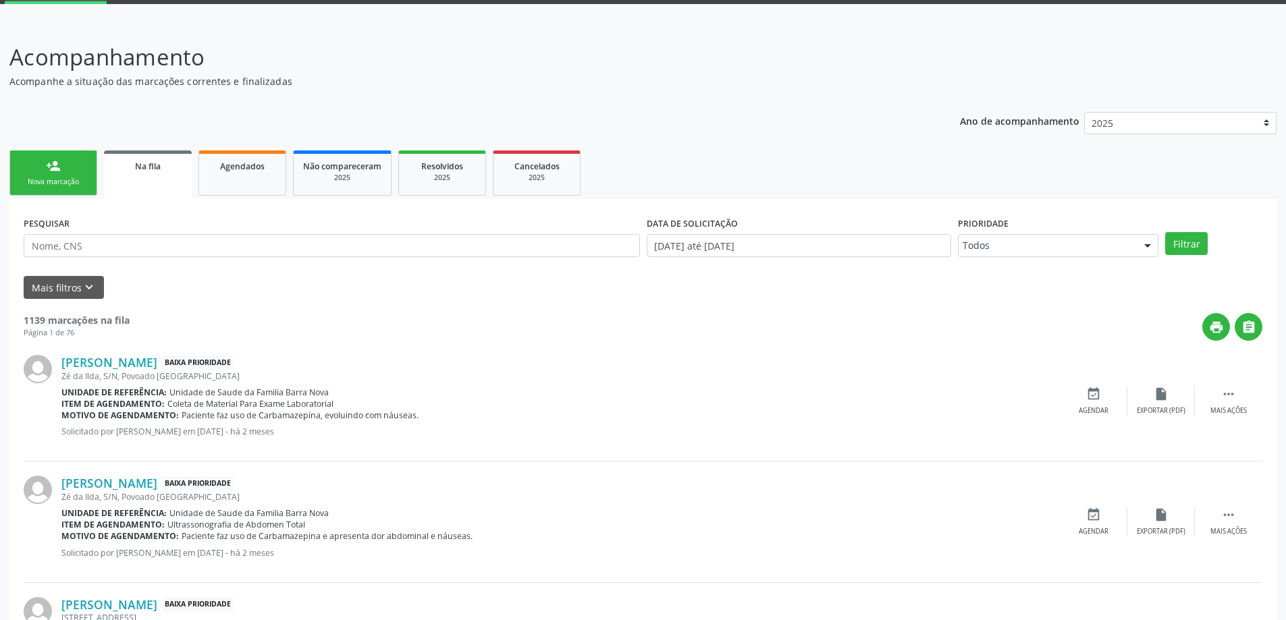
scroll to position [3, 0]
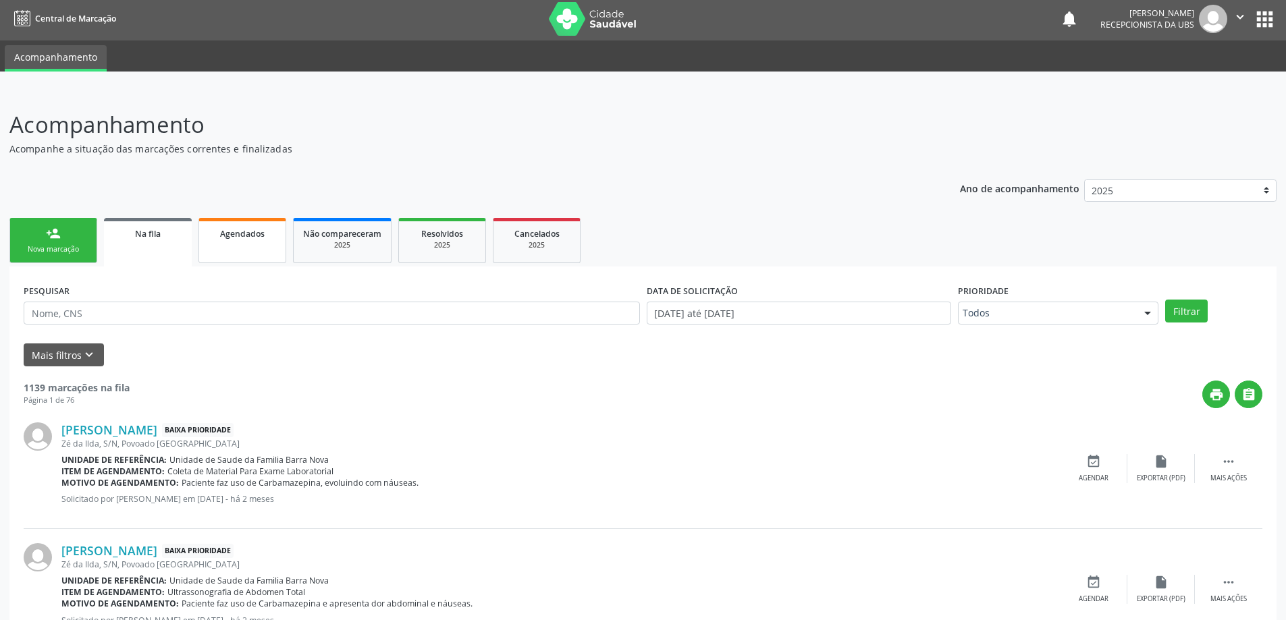
click at [243, 238] on span "Agendados" at bounding box center [242, 233] width 45 height 11
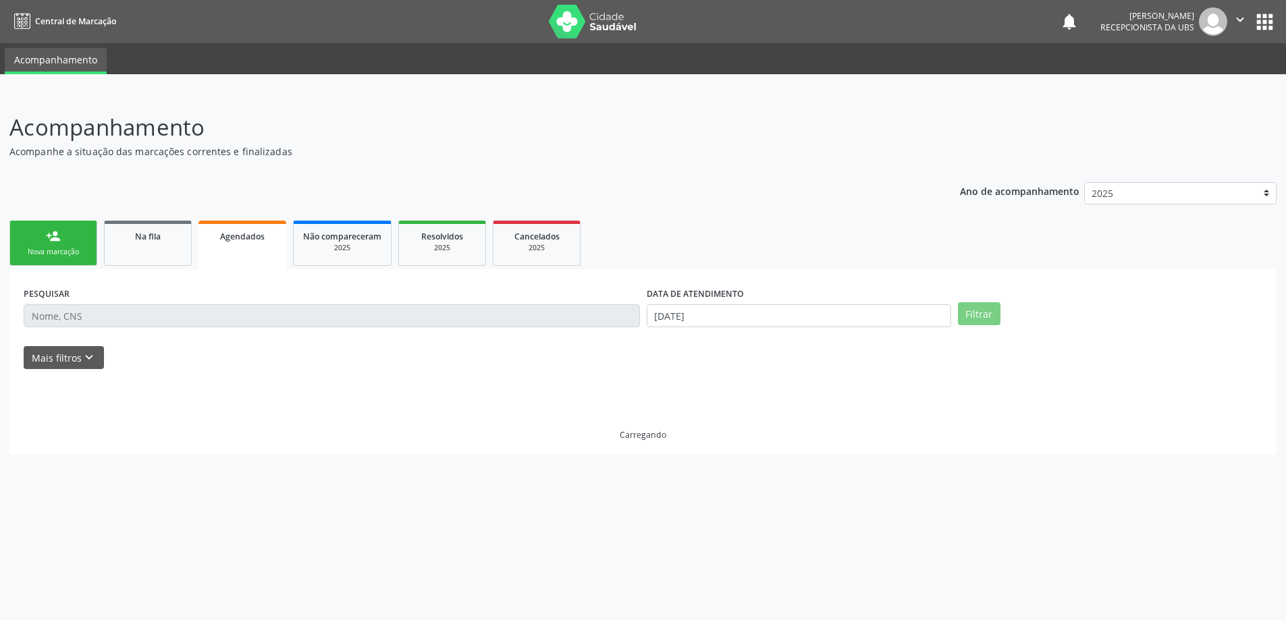
scroll to position [0, 0]
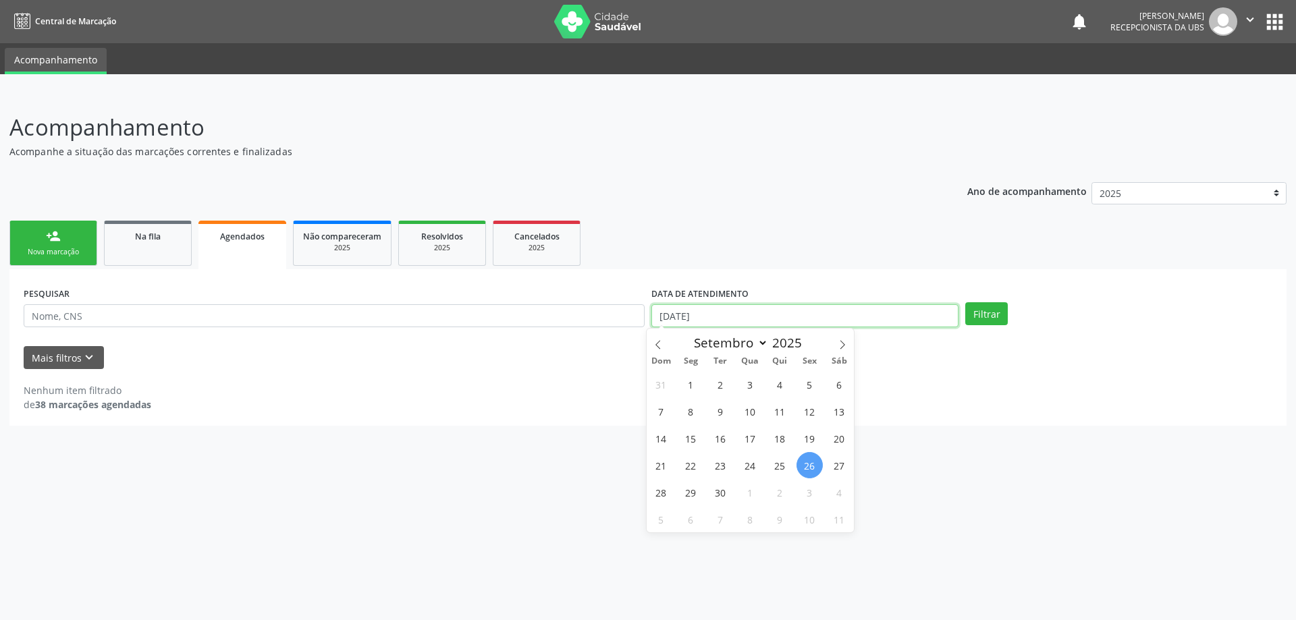
click at [849, 317] on input "[DATE]" at bounding box center [804, 315] width 307 height 23
click at [685, 393] on span "1" at bounding box center [691, 384] width 26 height 26
type input "[DATE]"
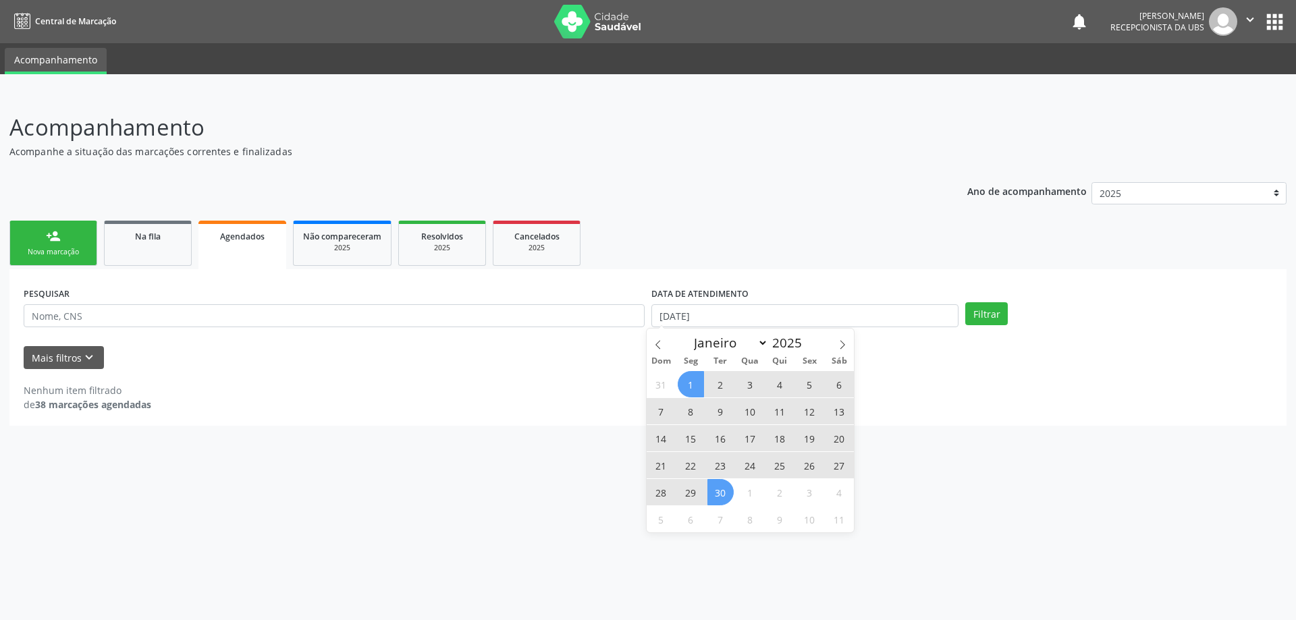
click at [717, 497] on span "30" at bounding box center [720, 492] width 26 height 26
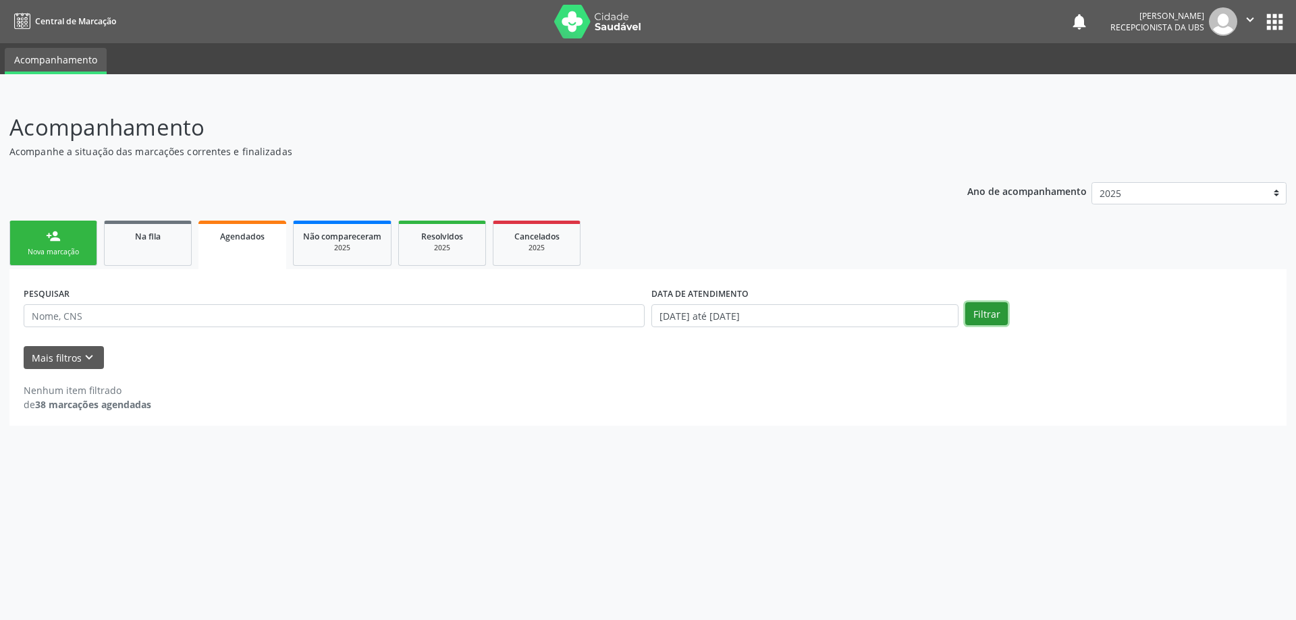
click at [976, 312] on button "Filtrar" at bounding box center [986, 313] width 43 height 23
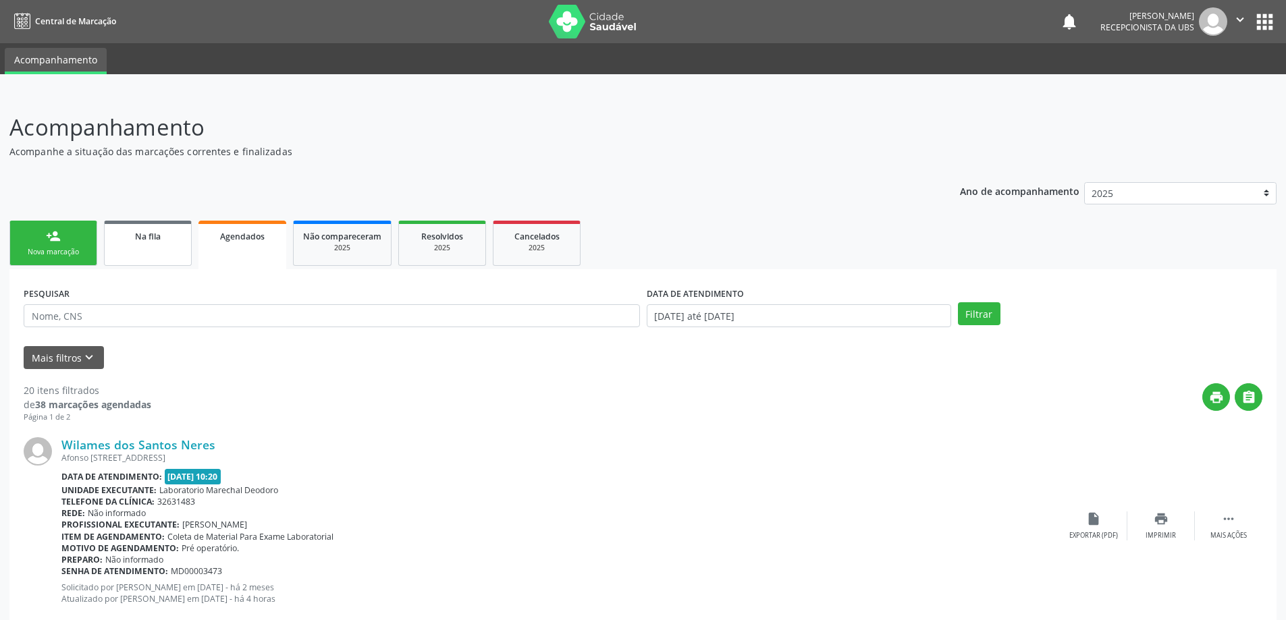
click at [167, 251] on link "Na fila" at bounding box center [148, 243] width 88 height 45
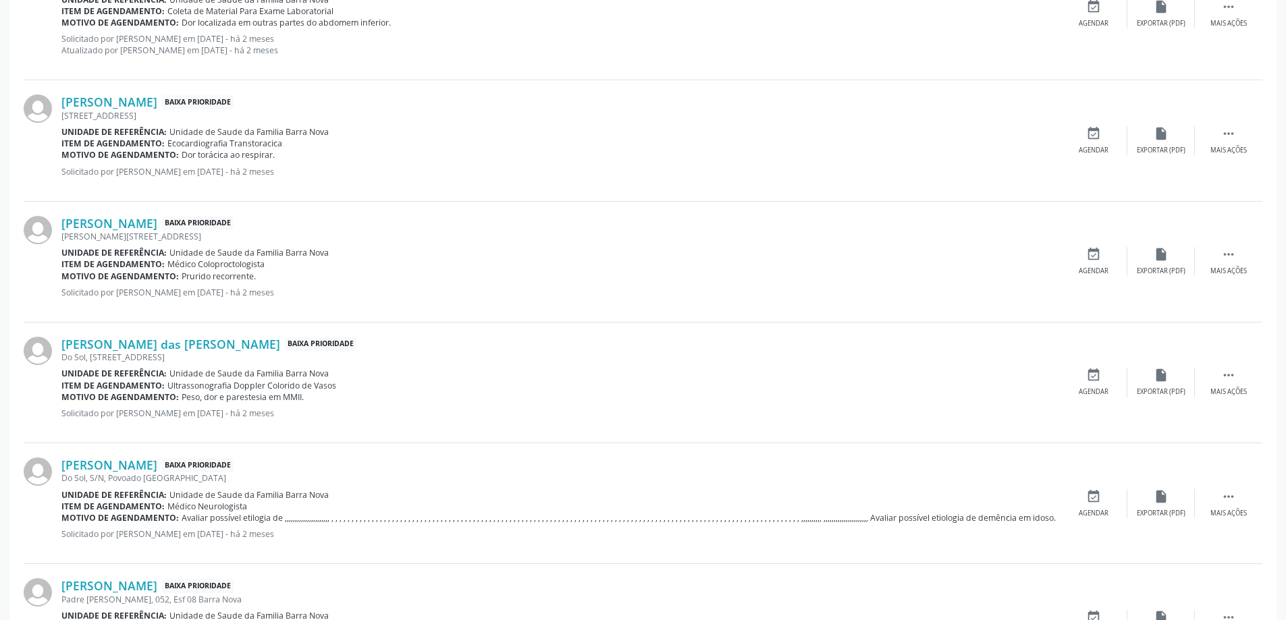
scroll to position [1690, 0]
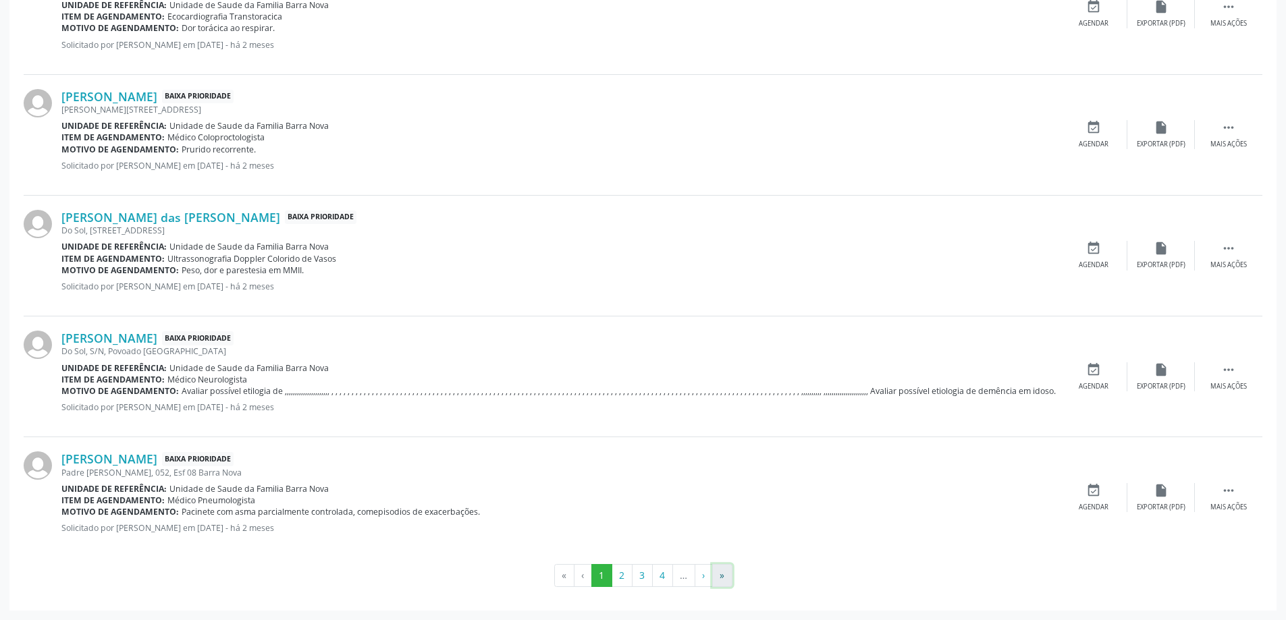
click at [718, 576] on button "»" at bounding box center [722, 575] width 20 height 23
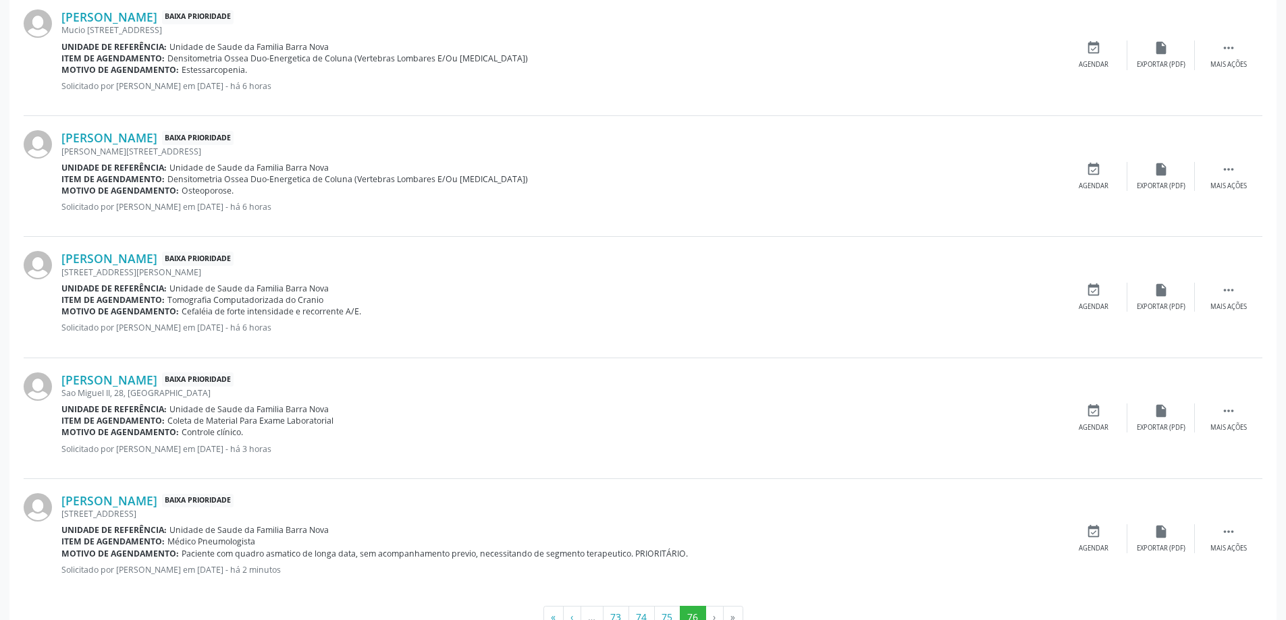
scroll to position [1546, 0]
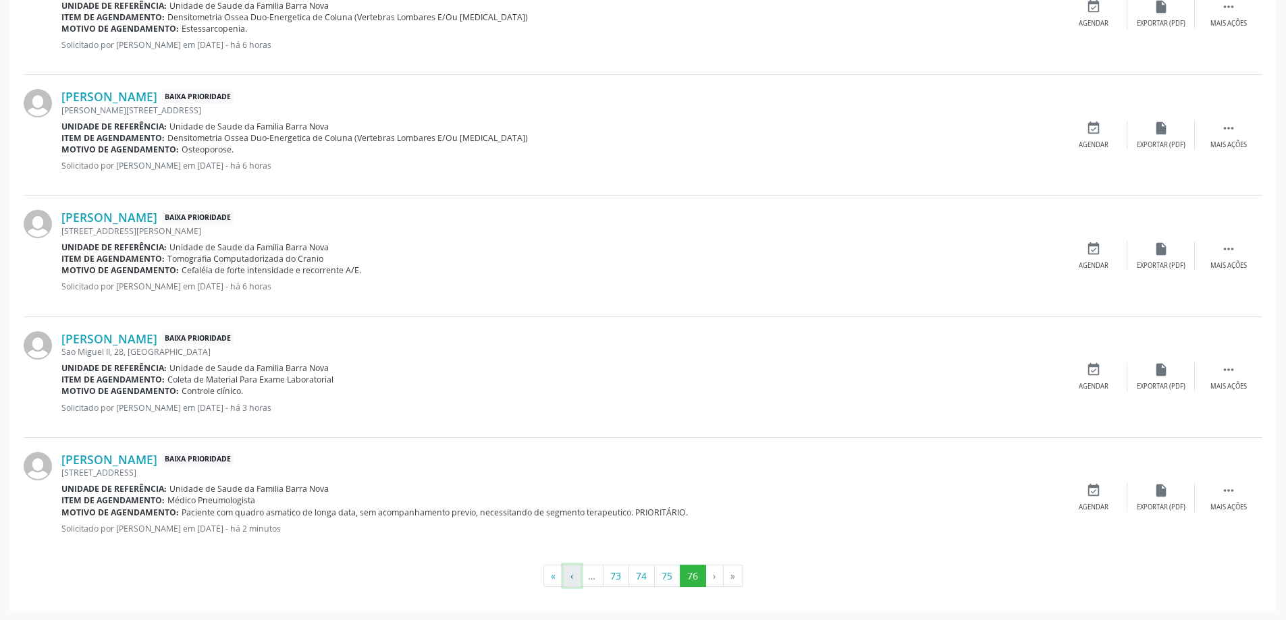
click at [571, 577] on button "‹" at bounding box center [572, 576] width 18 height 23
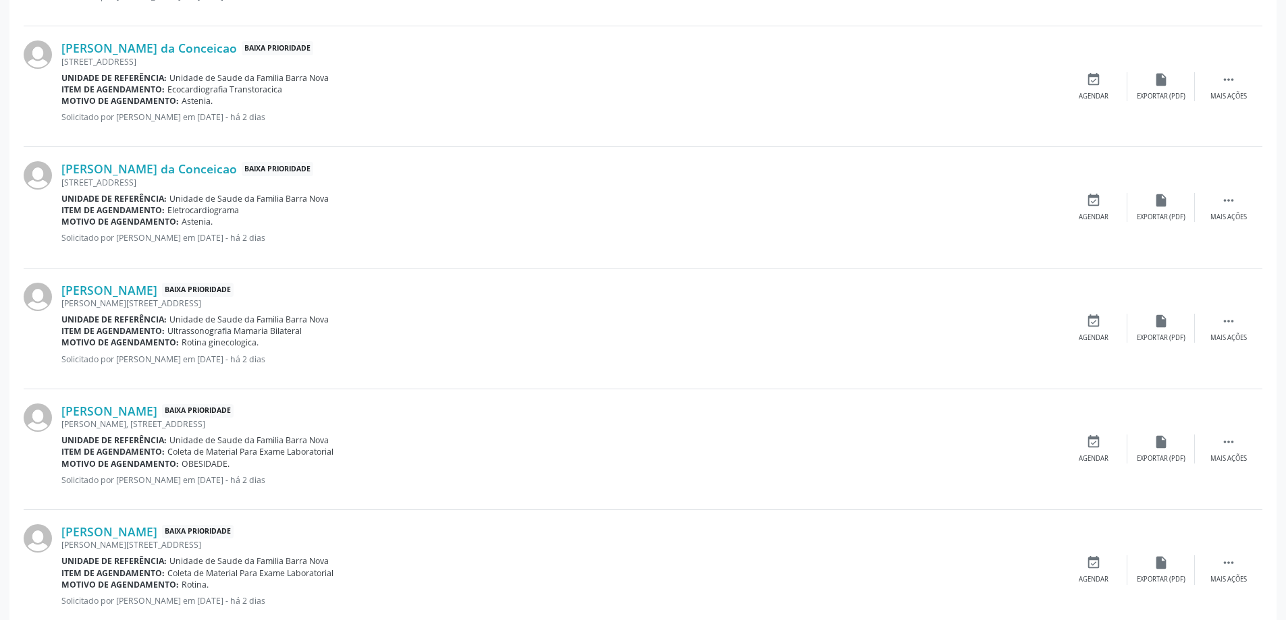
scroll to position [1667, 0]
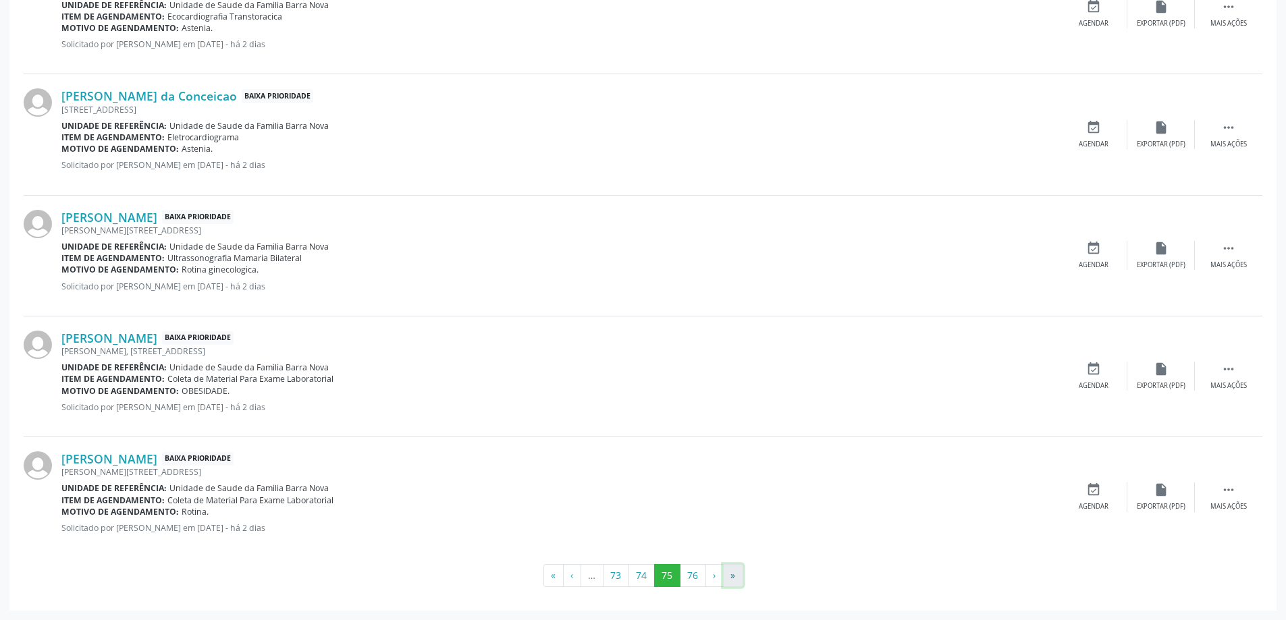
click at [729, 575] on button "»" at bounding box center [733, 575] width 20 height 23
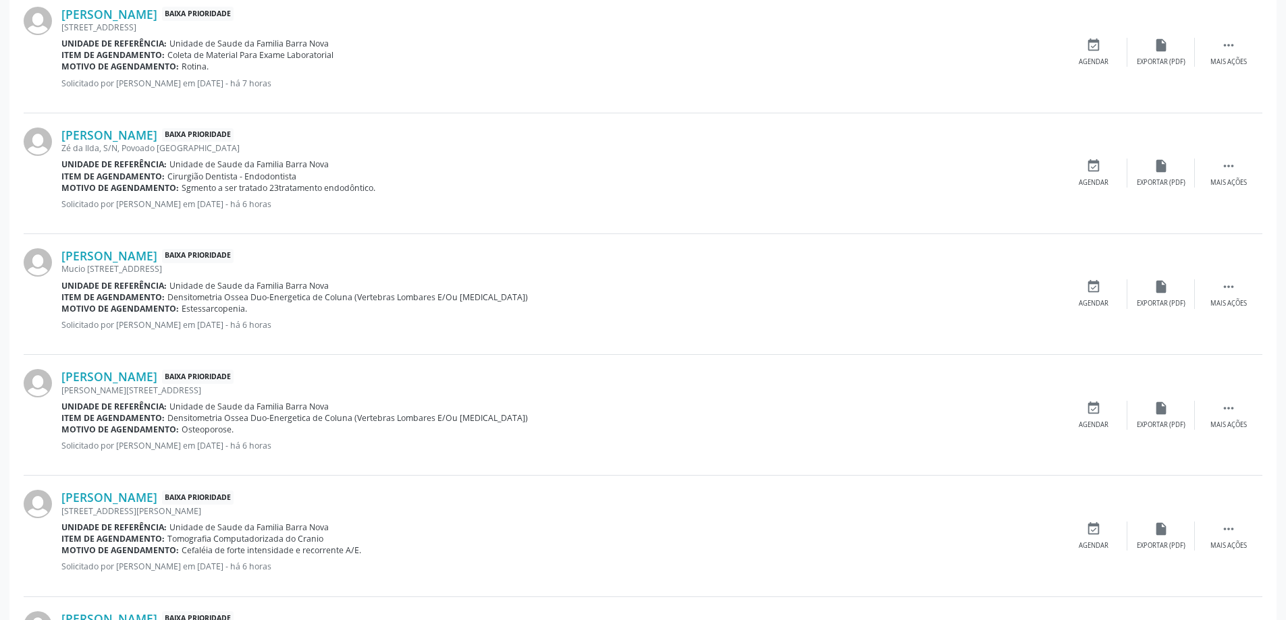
scroll to position [1546, 0]
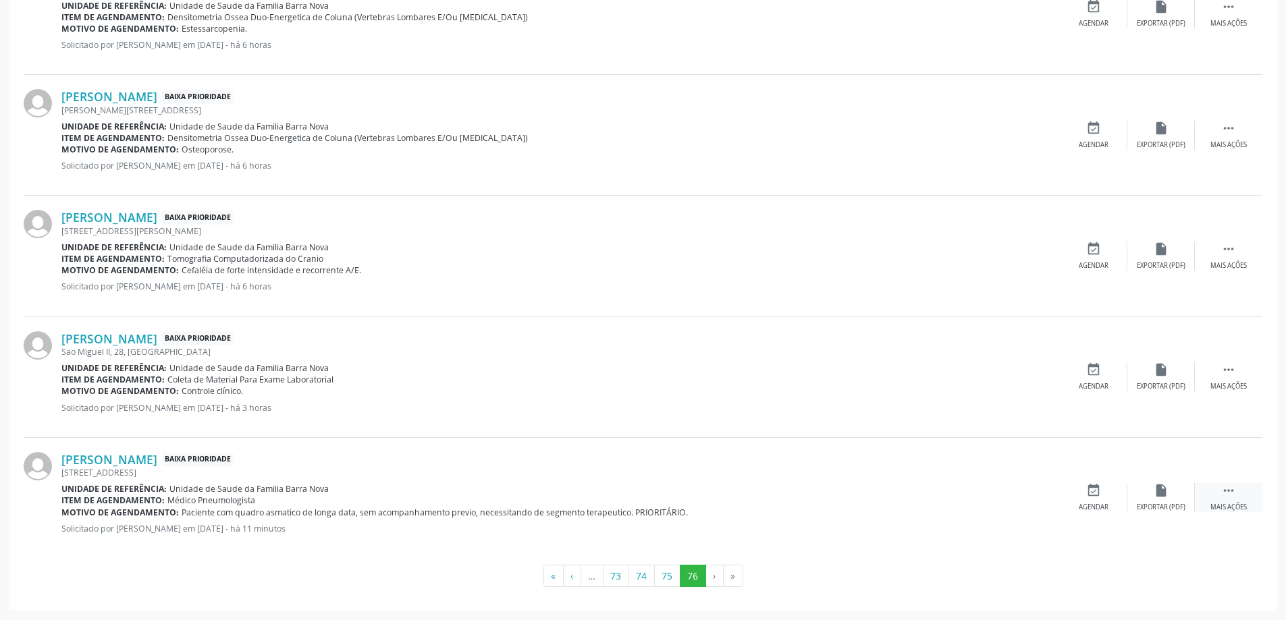
click at [1227, 499] on div " Mais ações" at bounding box center [1228, 497] width 67 height 29
click at [1163, 492] on icon "edit" at bounding box center [1160, 490] width 15 height 15
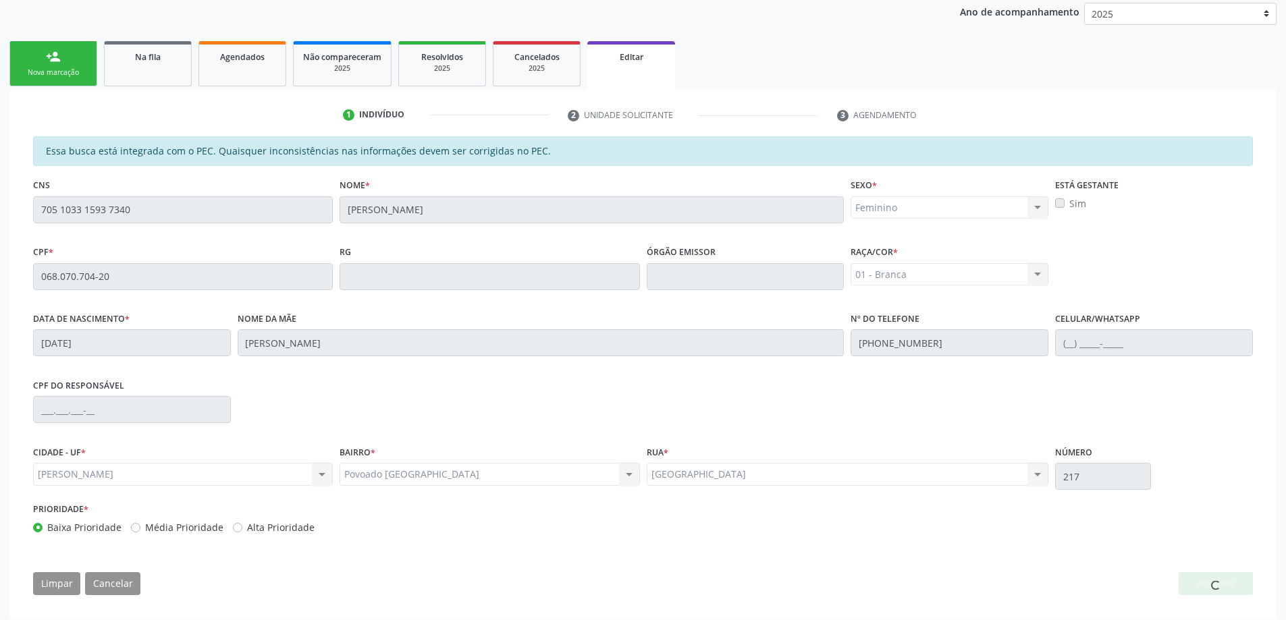
scroll to position [188, 0]
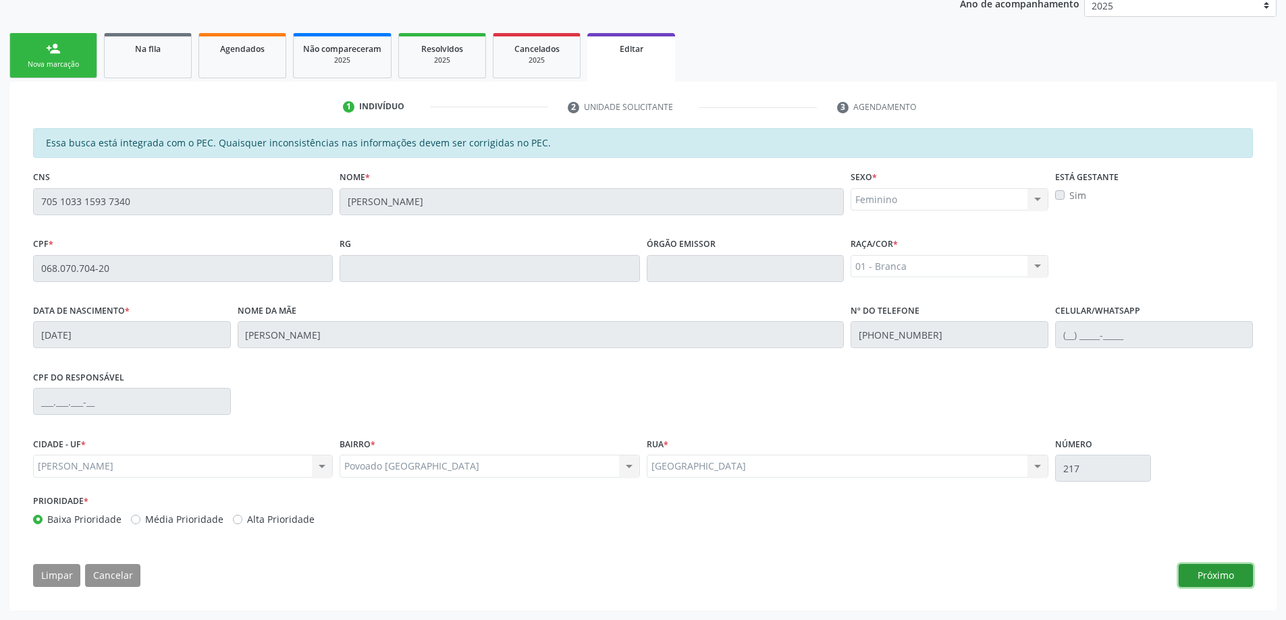
click at [1199, 576] on button "Próximo" at bounding box center [1215, 575] width 74 height 23
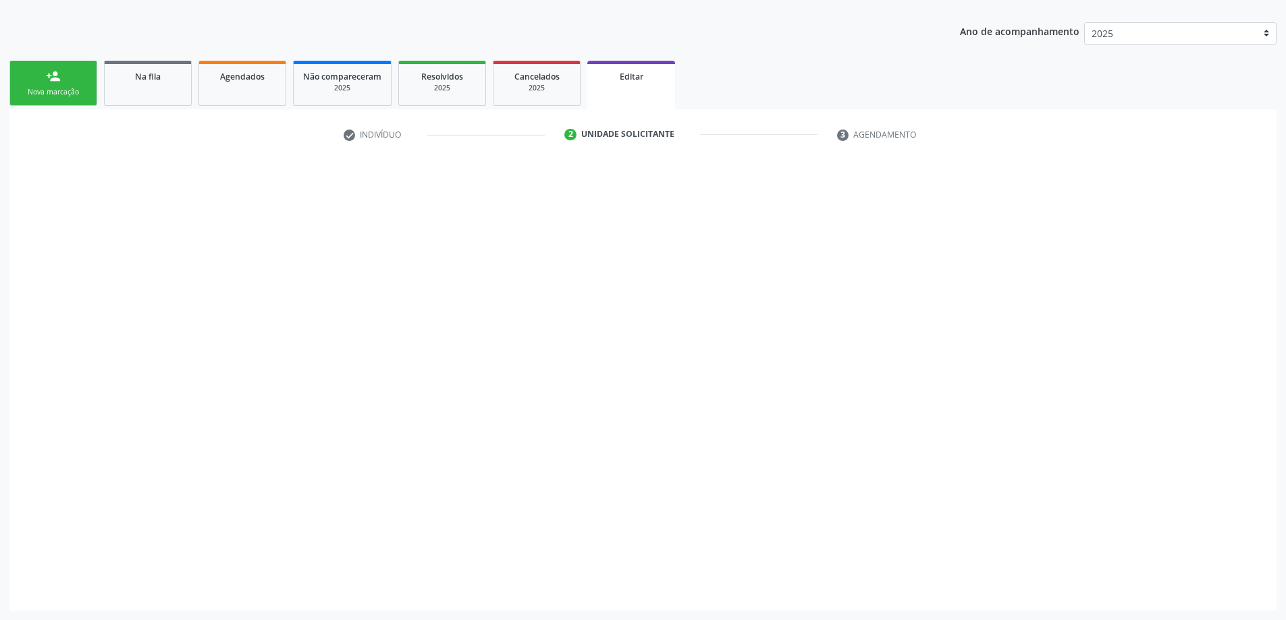
scroll to position [160, 0]
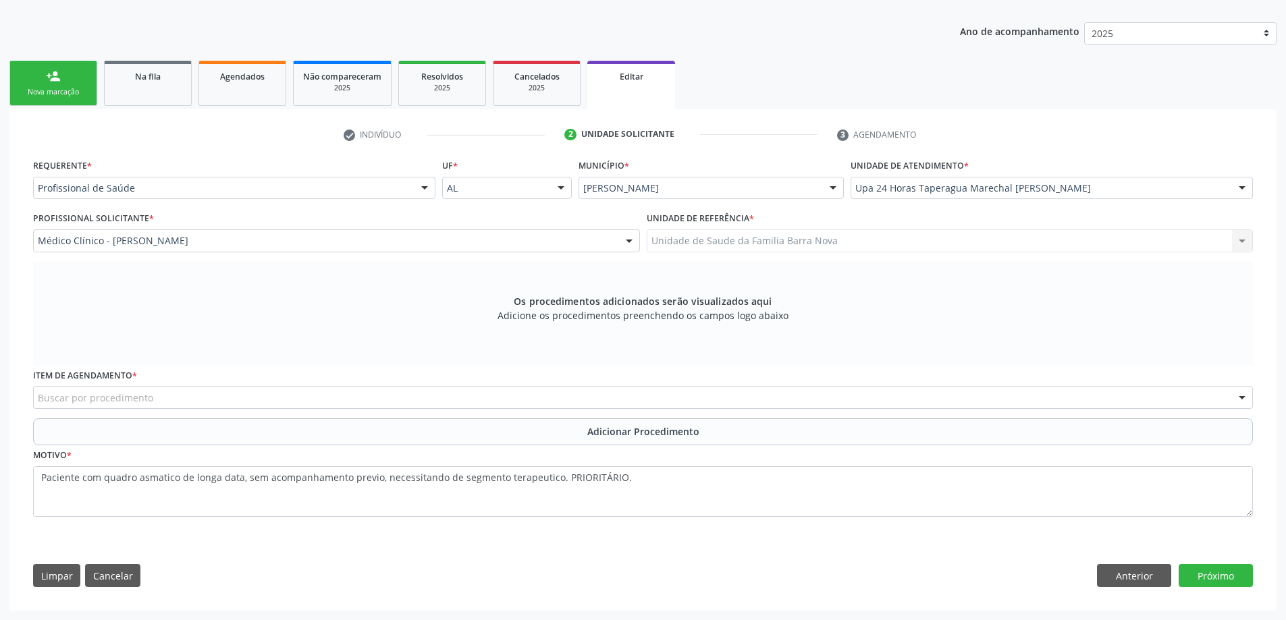
click at [628, 398] on div "Buscar por procedimento" at bounding box center [643, 397] width 1220 height 23
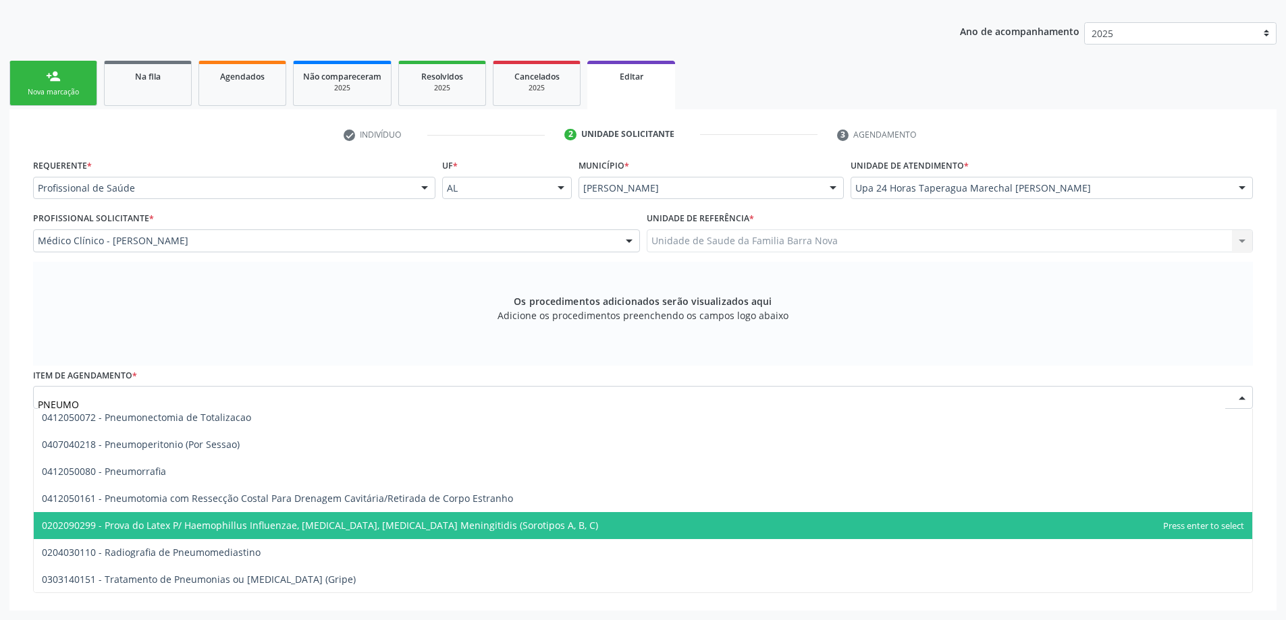
scroll to position [140, 0]
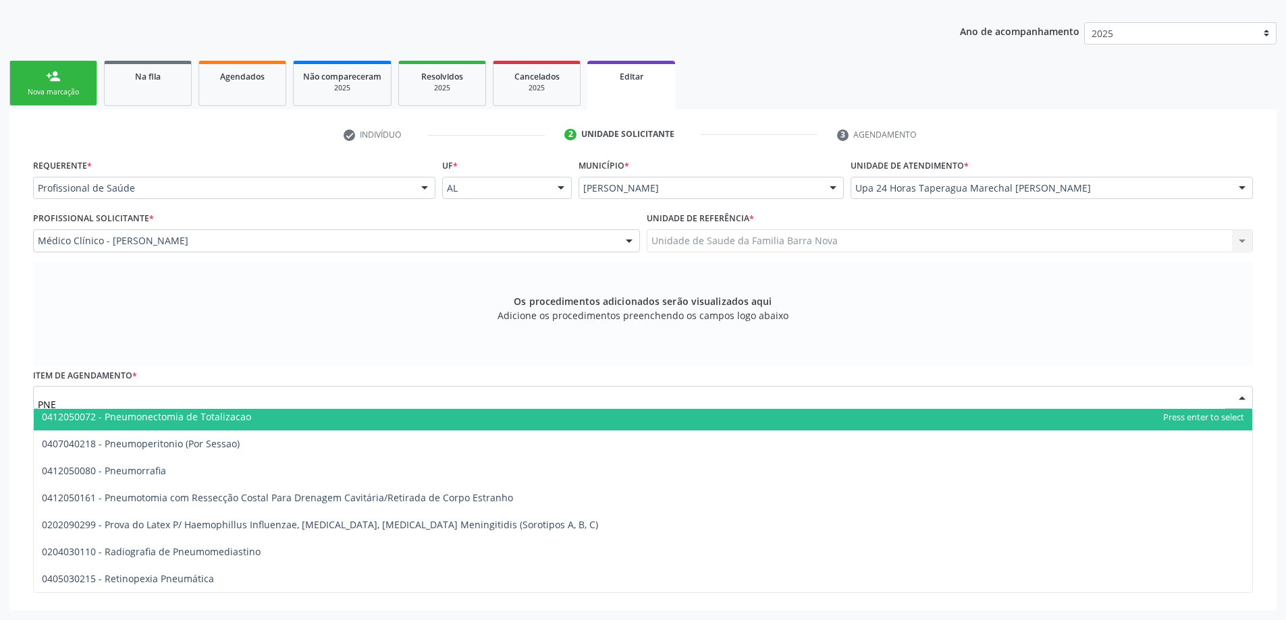
click at [223, 407] on input "PNE" at bounding box center [631, 404] width 1187 height 27
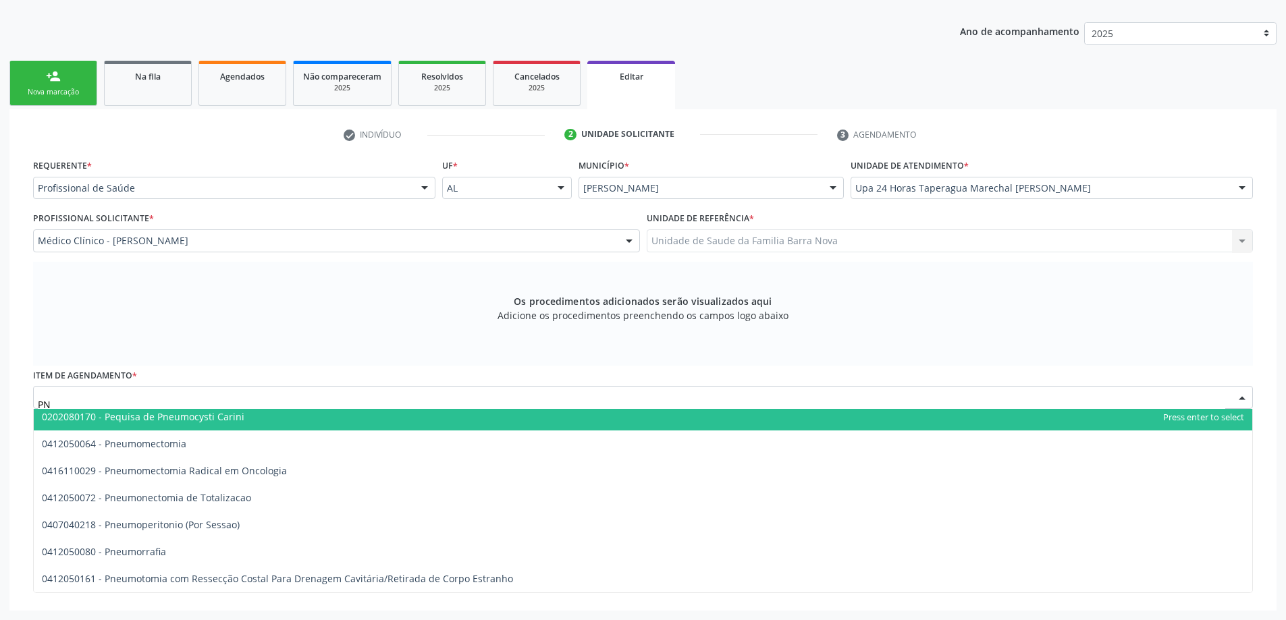
type input "P"
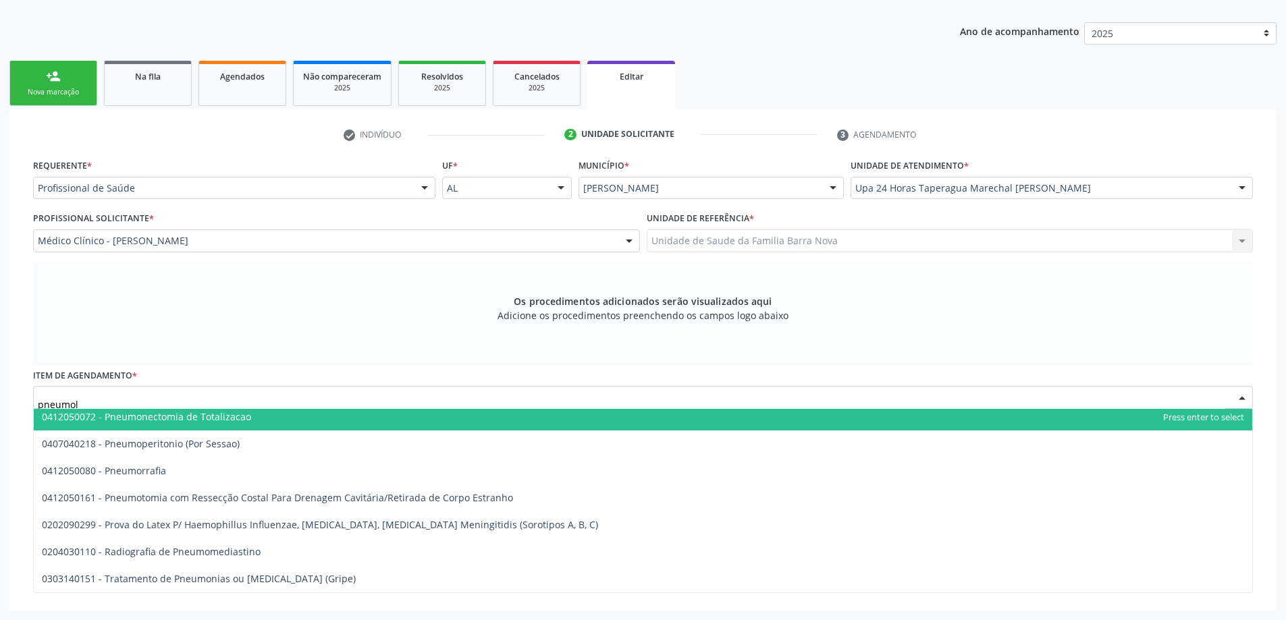
scroll to position [0, 0]
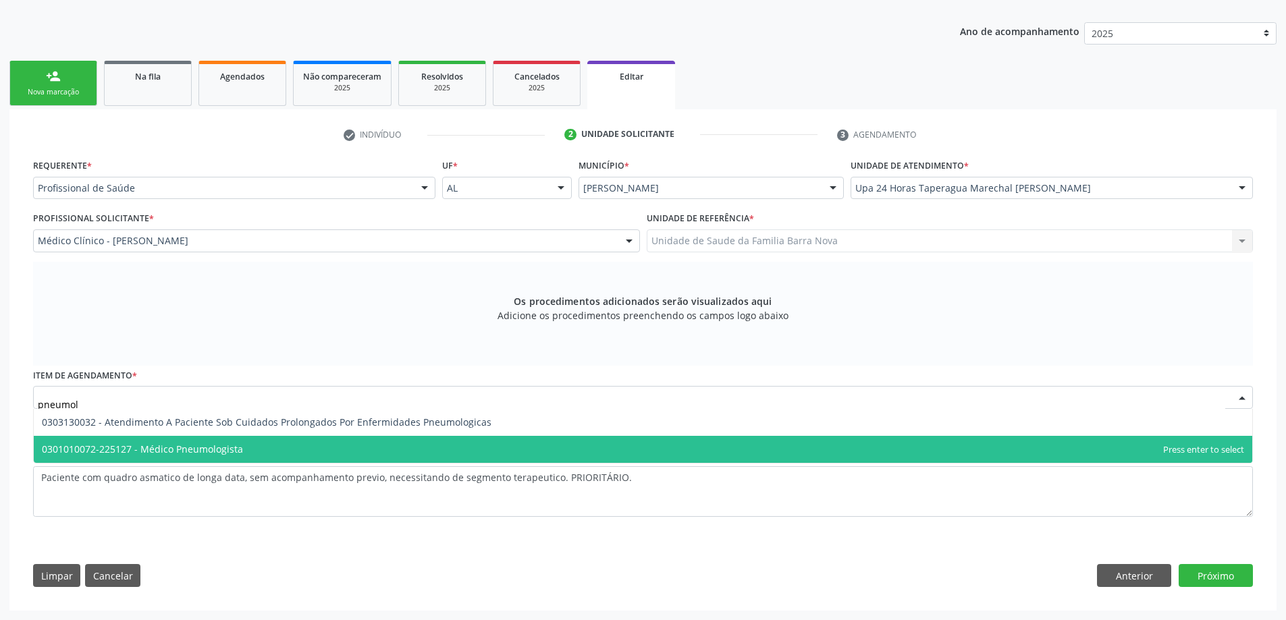
type input "pneumolo"
click at [225, 453] on span "0301010072-225127 - Médico Pneumologista" at bounding box center [142, 449] width 201 height 13
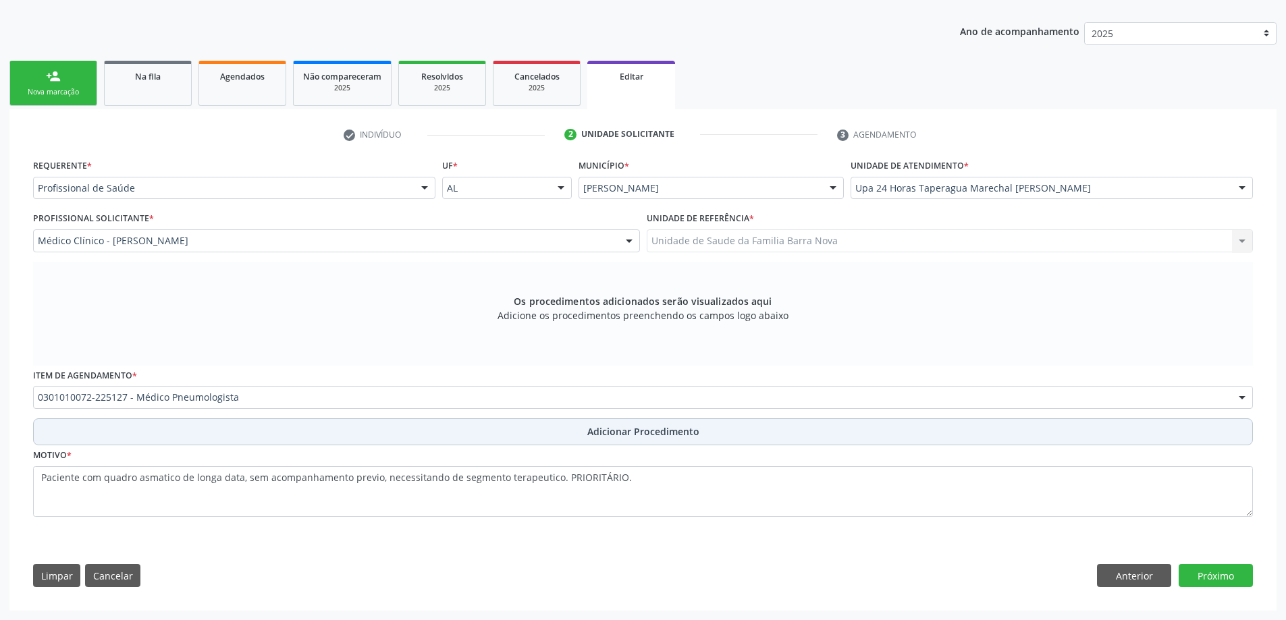
click at [655, 431] on span "Adicionar Procedimento" at bounding box center [643, 432] width 112 height 14
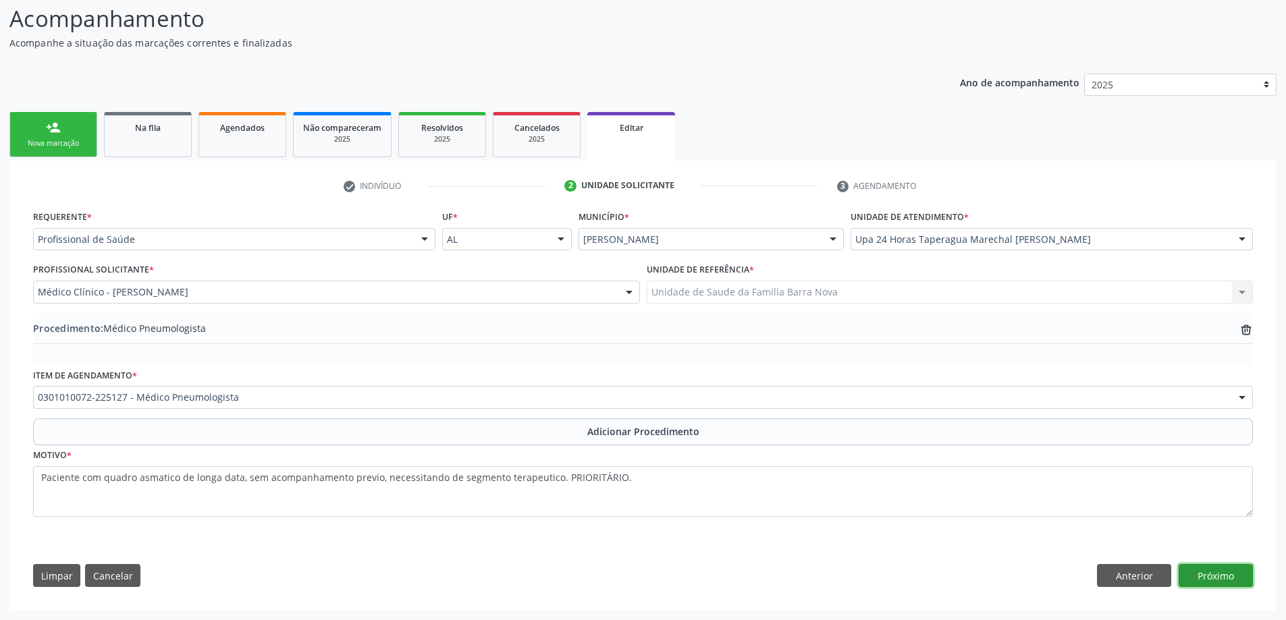
click at [1224, 578] on button "Próximo" at bounding box center [1215, 575] width 74 height 23
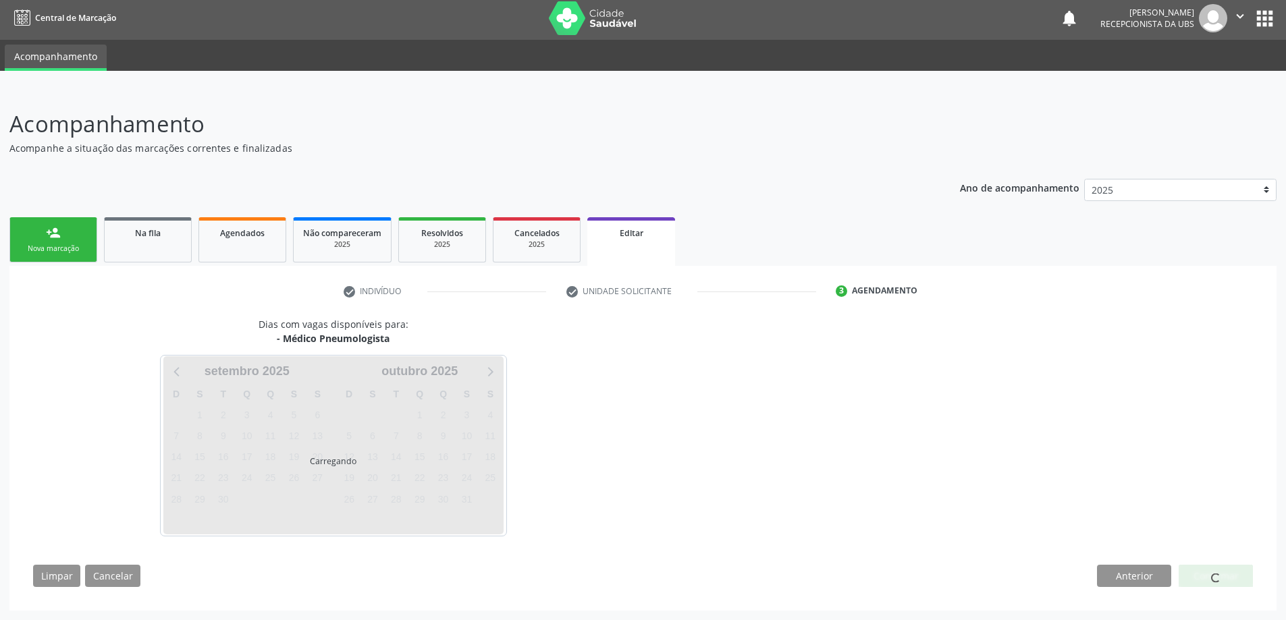
scroll to position [43, 0]
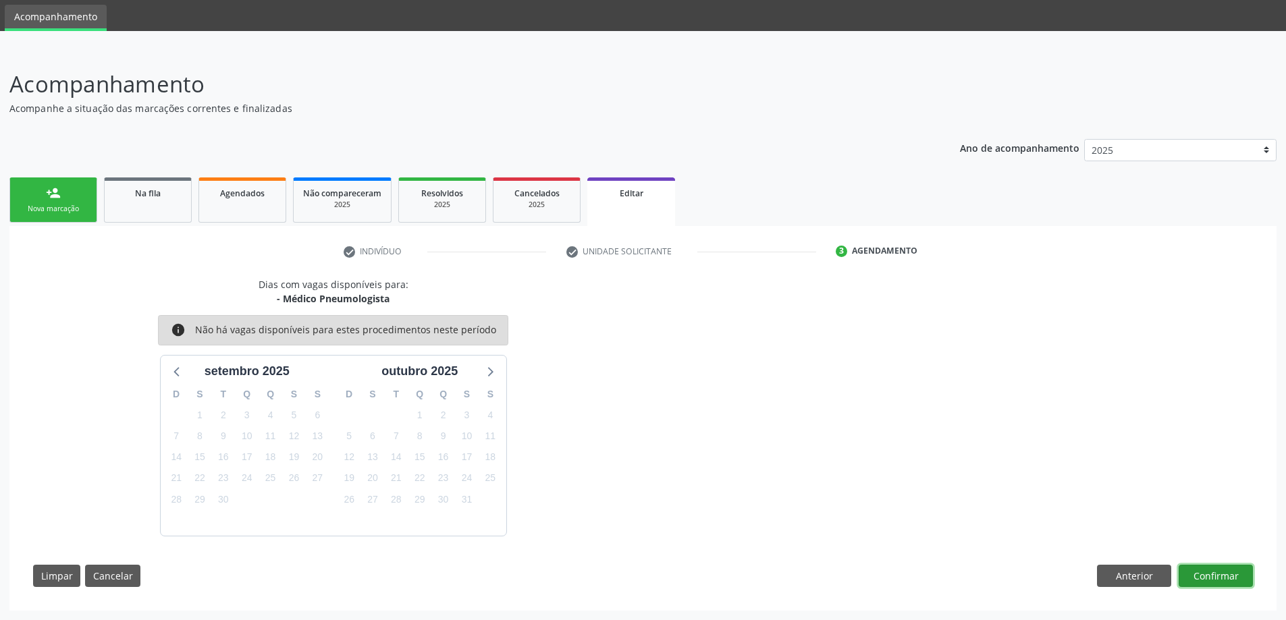
click at [1205, 578] on button "Confirmar" at bounding box center [1215, 576] width 74 height 23
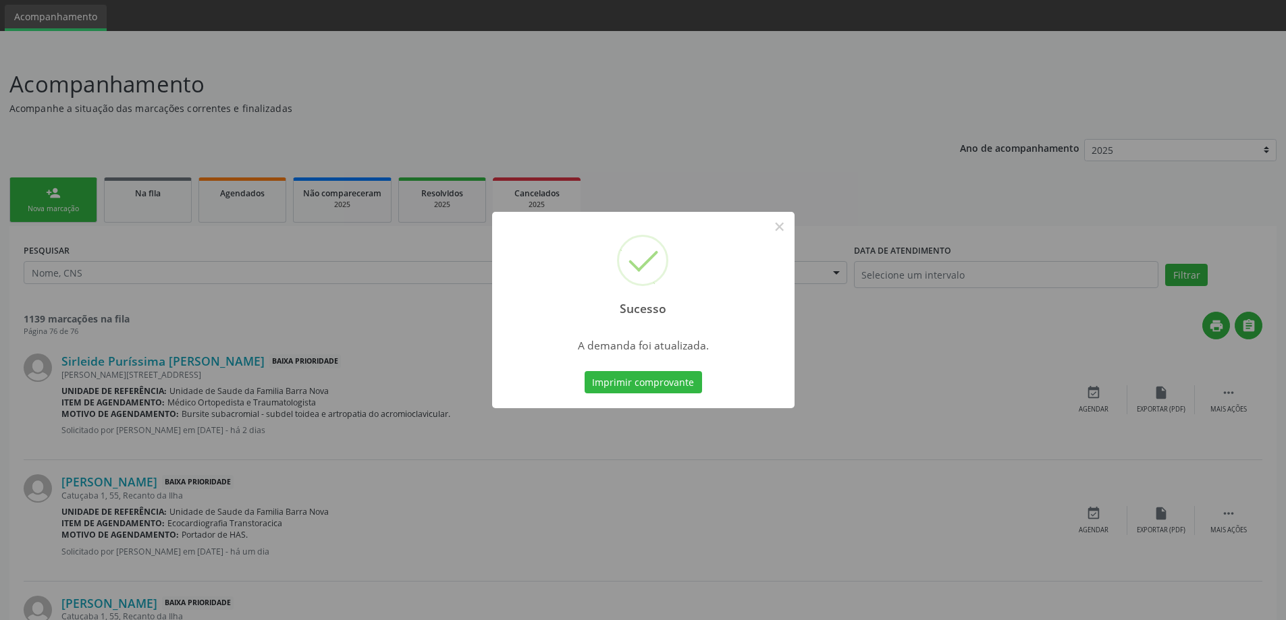
scroll to position [0, 0]
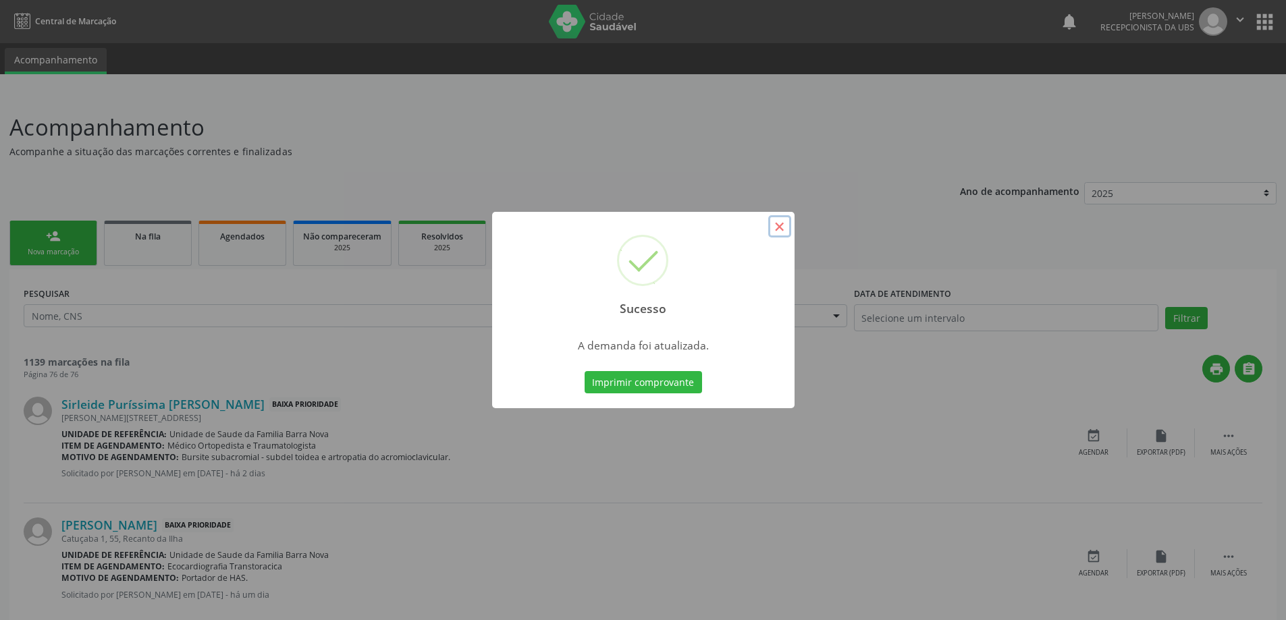
click at [778, 223] on button "×" at bounding box center [779, 226] width 23 height 23
